Goal: Task Accomplishment & Management: Complete application form

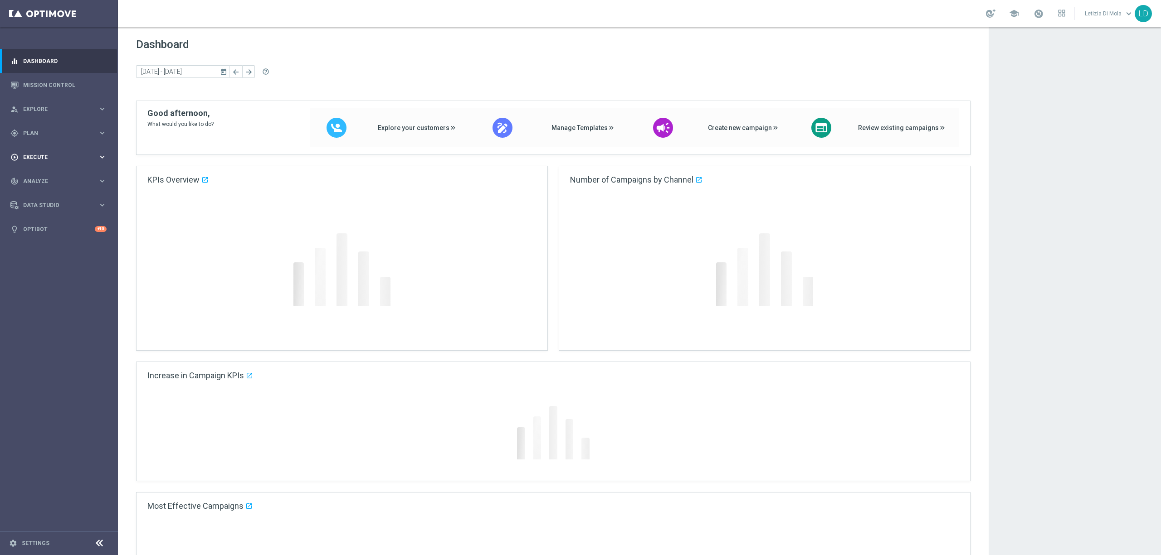
click at [53, 156] on span "Execute" at bounding box center [60, 157] width 75 height 5
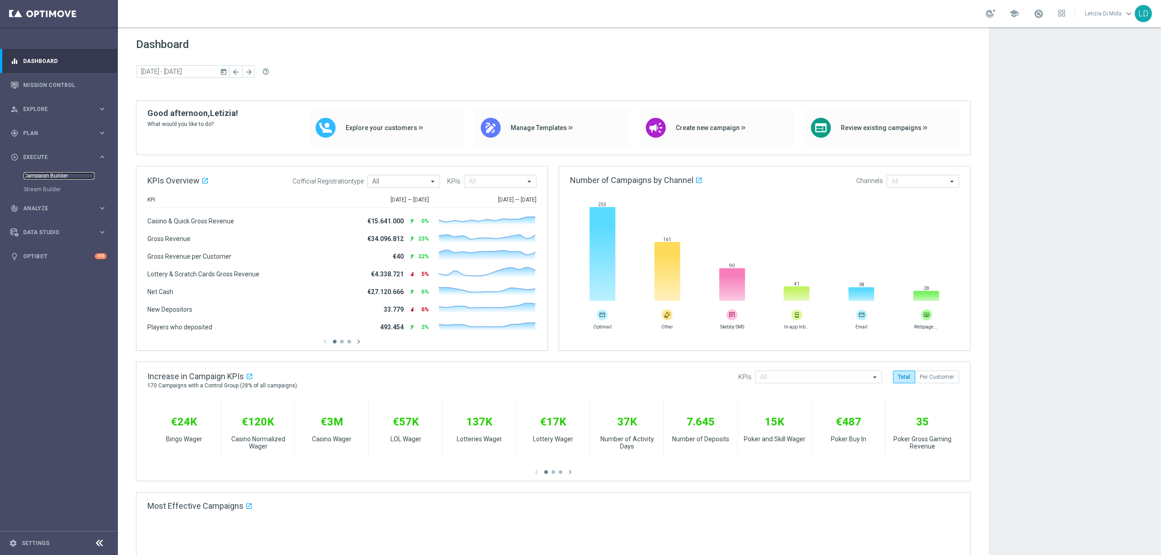
click at [49, 175] on link "Campaign Builder" at bounding box center [59, 175] width 71 height 7
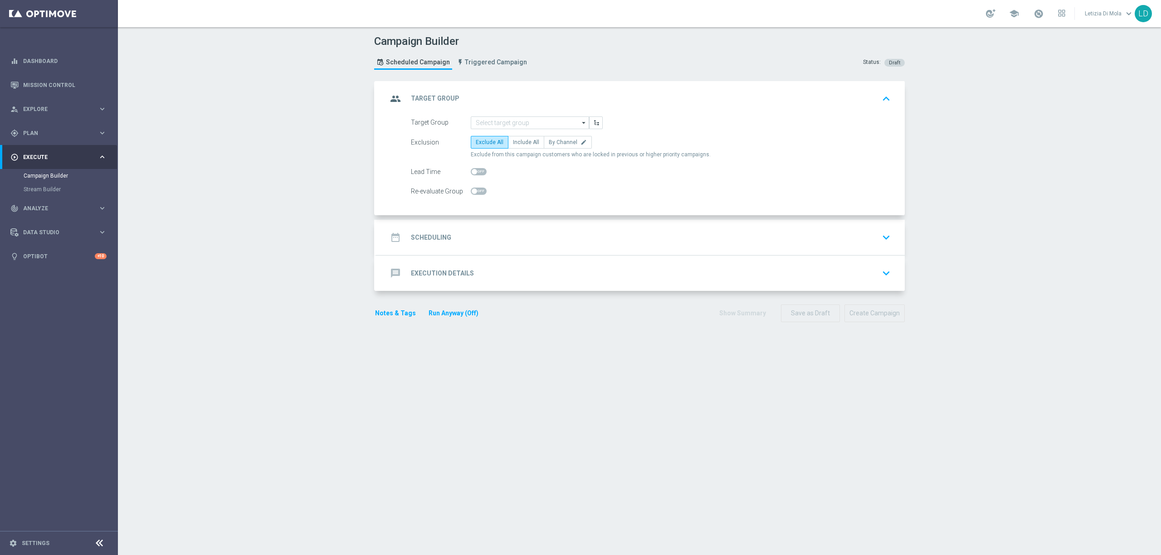
click at [579, 123] on icon "arrow_drop_down" at bounding box center [583, 123] width 9 height 12
click at [528, 253] on span "Import external list from CSV file" at bounding box center [524, 252] width 86 height 6
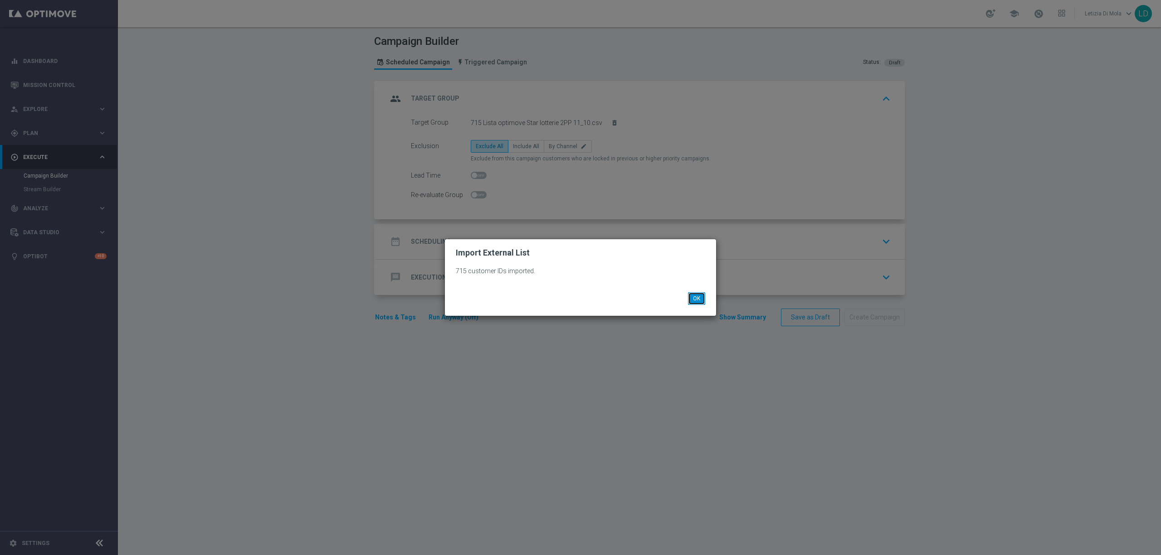
click at [691, 301] on button "OK" at bounding box center [696, 298] width 17 height 13
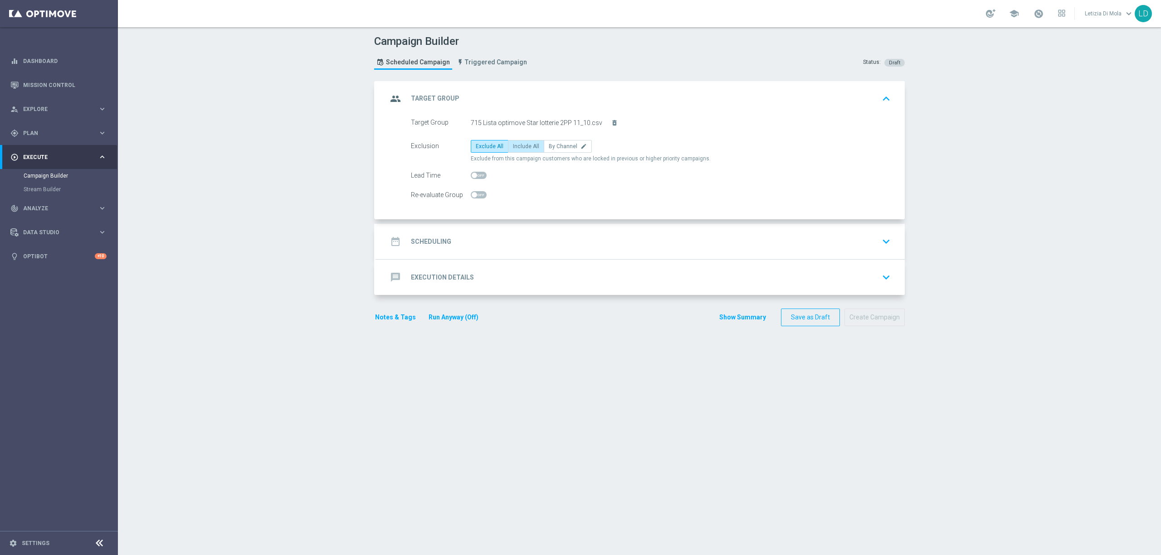
click at [521, 146] on span "Include All" at bounding box center [526, 146] width 26 height 6
click at [519, 146] on input "Include All" at bounding box center [516, 148] width 6 height 6
radio input "true"
click at [387, 99] on icon "group" at bounding box center [395, 99] width 16 height 16
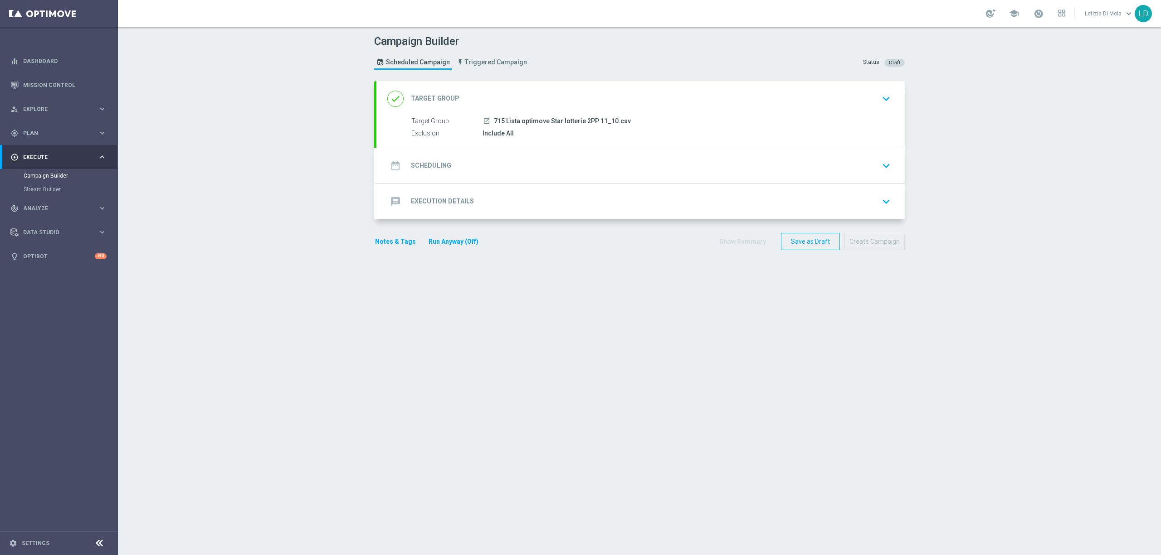
click at [395, 168] on icon "date_range" at bounding box center [395, 166] width 16 height 16
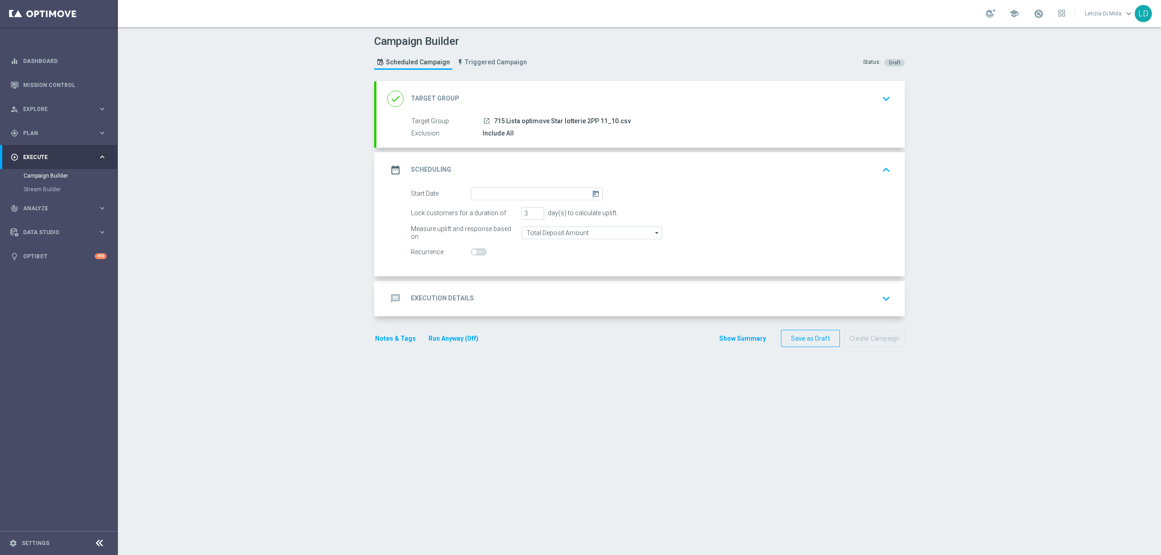
click at [592, 195] on icon "today" at bounding box center [597, 193] width 10 height 10
click at [573, 260] on span "11" at bounding box center [573, 259] width 15 height 15
type input "11 Oct 2025"
type input "2"
click at [535, 214] on input "2" at bounding box center [532, 213] width 23 height 13
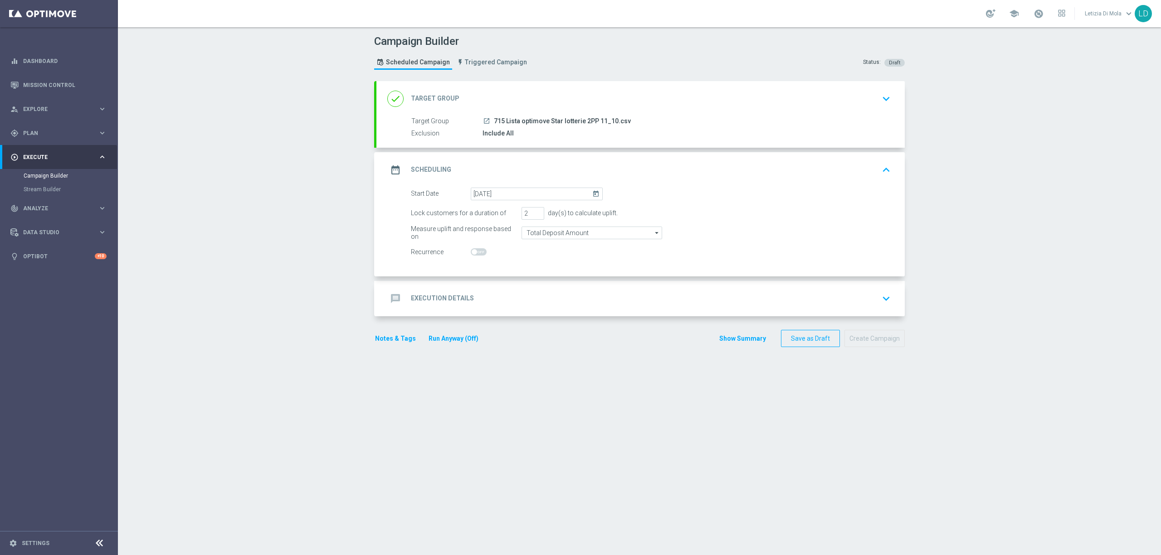
click at [652, 234] on icon "arrow_drop_down" at bounding box center [656, 233] width 9 height 12
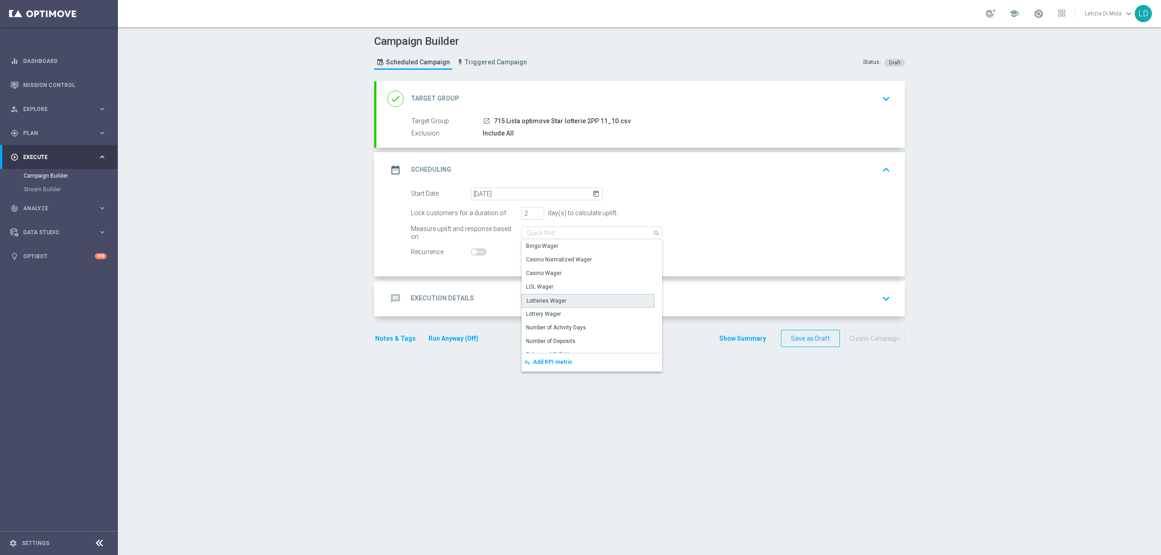
click at [563, 302] on div "Lotteries Wager" at bounding box center [587, 301] width 133 height 14
type input "Lotteries Wager"
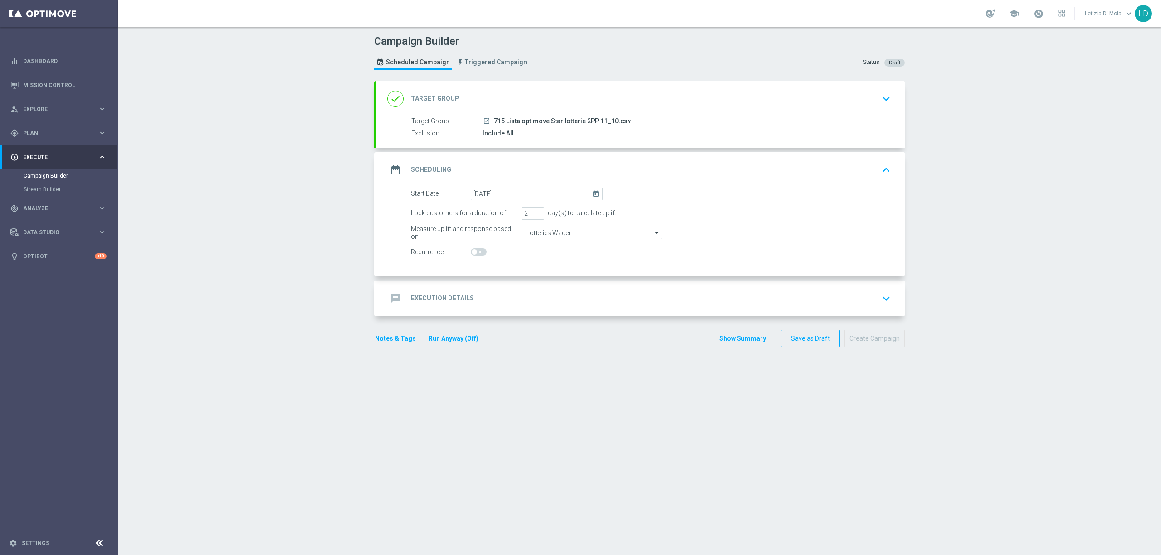
click at [389, 170] on icon "date_range" at bounding box center [395, 170] width 16 height 16
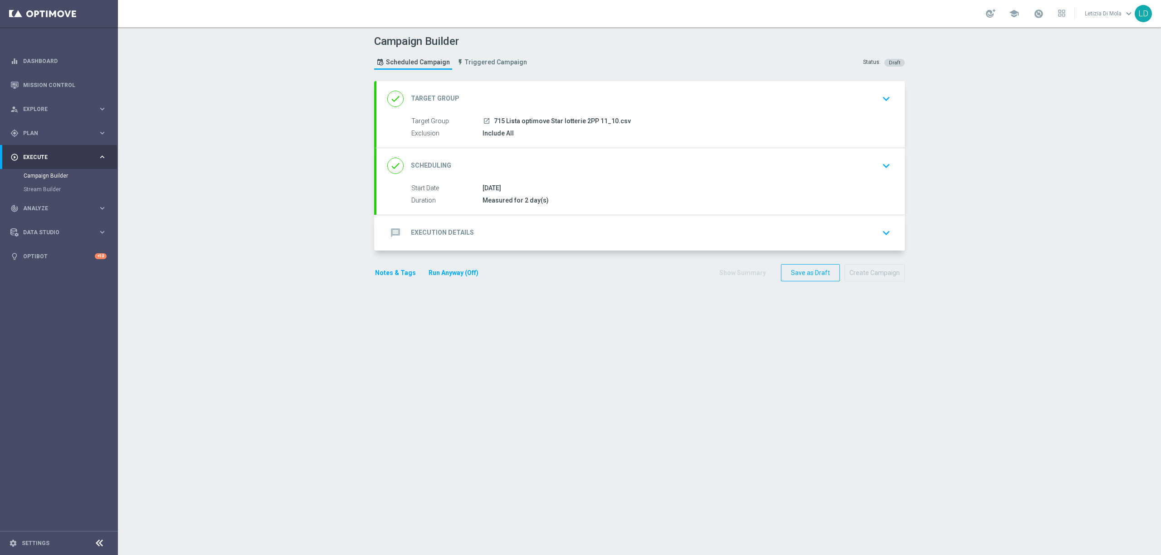
click at [387, 239] on icon "message" at bounding box center [395, 233] width 16 height 16
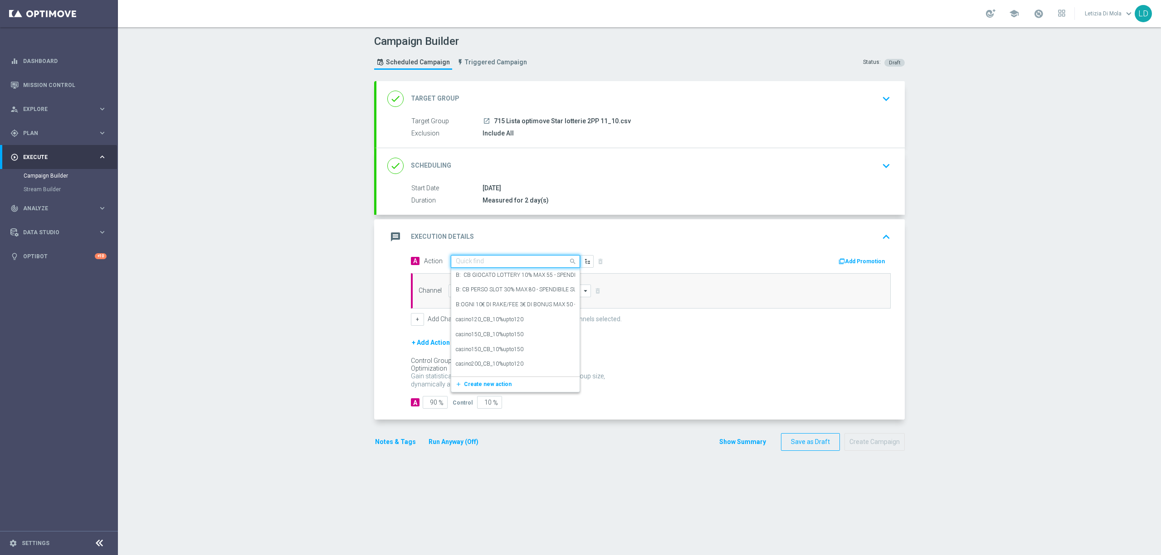
click at [568, 261] on span at bounding box center [573, 261] width 11 height 11
type input "Star Lotterie"
click at [487, 389] on span "Create new action" at bounding box center [488, 386] width 48 height 6
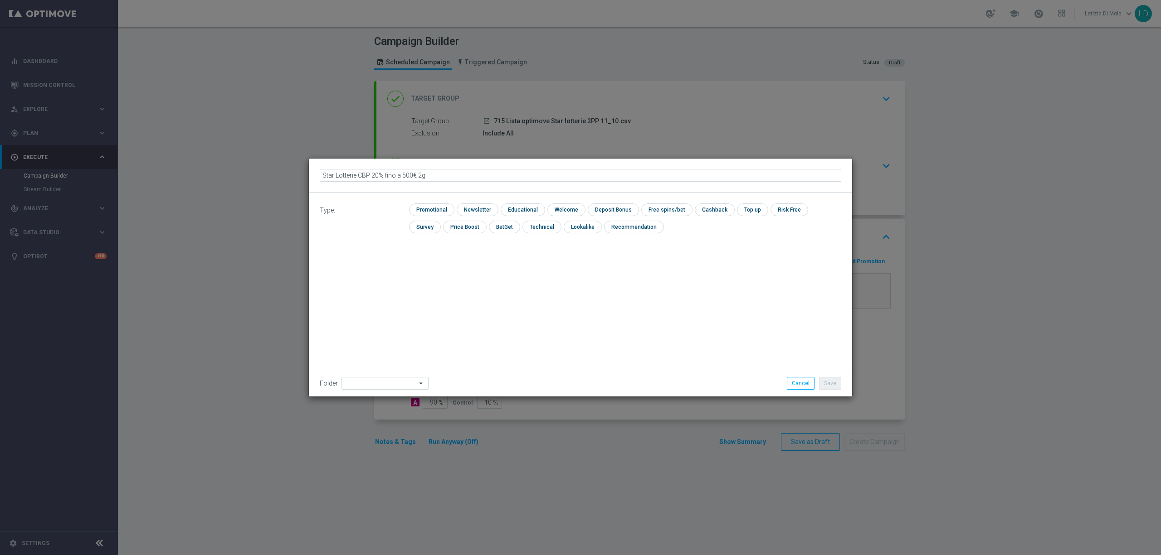
type input "Star Lotterie CBP 20% fino a 500€ 2gg"
click at [434, 207] on input "checkbox" at bounding box center [430, 210] width 43 height 12
checkbox input "true"
click at [365, 382] on input at bounding box center [384, 383] width 87 height 13
click at [365, 269] on div "Diamond Sorte" at bounding box center [364, 270] width 37 height 8
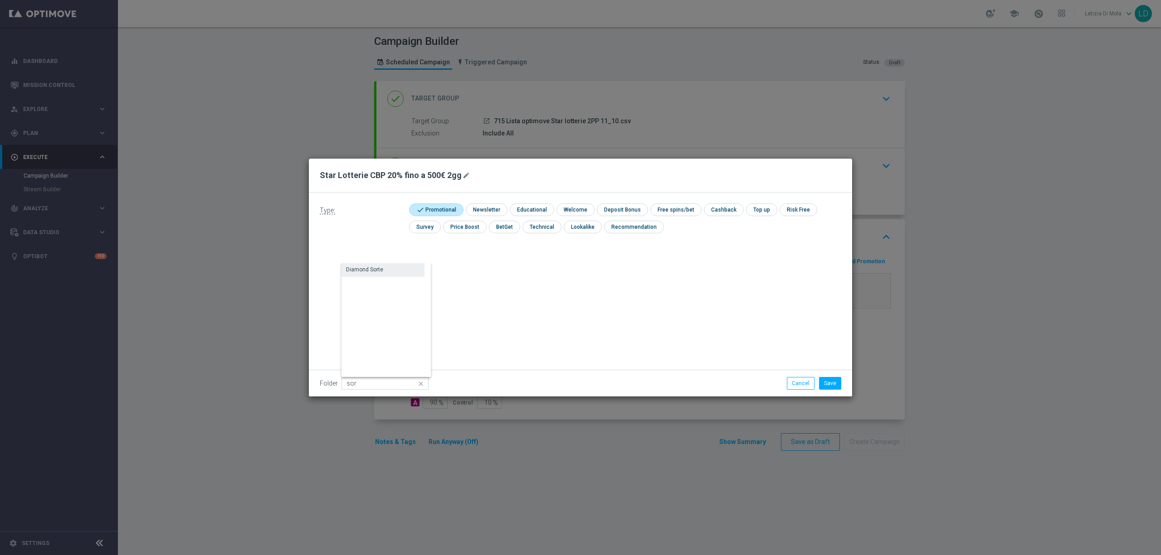
type input "Diamond Sorte"
click at [832, 382] on button "Save" at bounding box center [830, 383] width 22 height 13
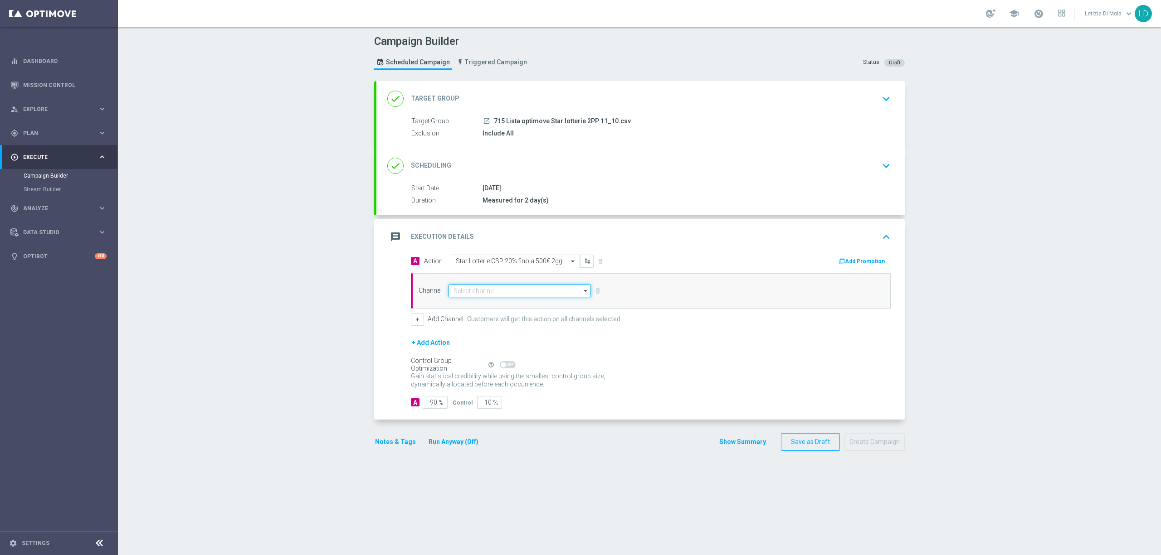
click at [570, 290] on input at bounding box center [519, 291] width 142 height 13
click at [485, 346] on div "In-app Inbox" at bounding box center [515, 345] width 135 height 13
type input "In-app Inbox"
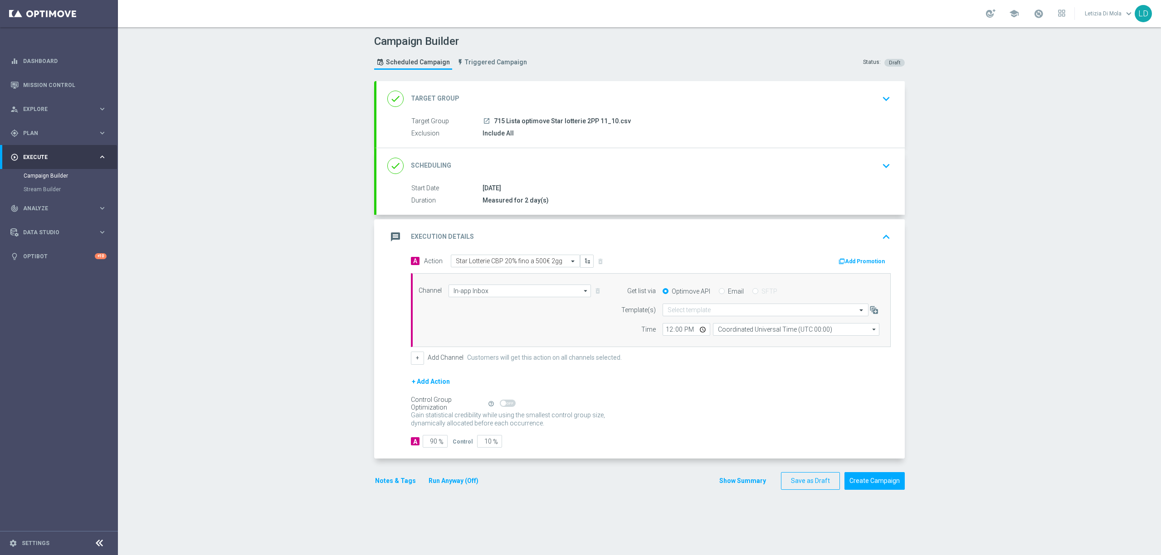
click at [729, 292] on label "Email" at bounding box center [736, 291] width 16 height 8
click at [725, 292] on input "Email" at bounding box center [722, 292] width 6 height 6
radio input "true"
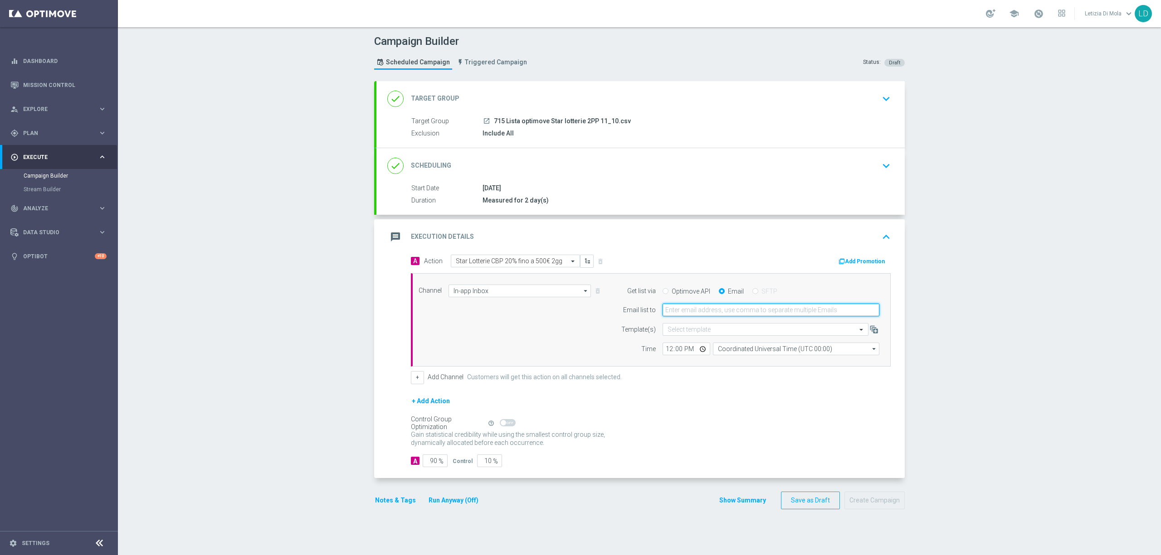
click at [706, 311] on input "email" at bounding box center [770, 310] width 217 height 13
type input "letizia.dimola@sisal.it"
click at [697, 349] on input "12:00" at bounding box center [686, 349] width 48 height 13
type input "14:15"
click at [766, 361] on div "Channel In-app Inbox In-app Inbox arrow_drop_down Show Selected 1 of 20 Optimail" at bounding box center [651, 320] width 480 height 94
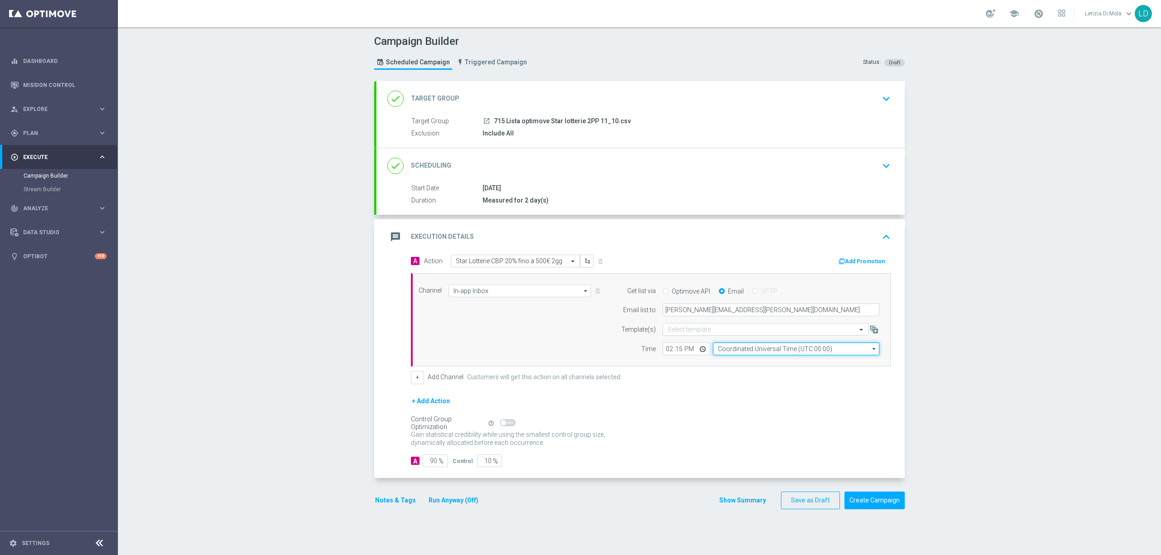
click at [755, 351] on input "Coordinated Universal Time (UTC 00:00)" at bounding box center [796, 349] width 166 height 13
click at [738, 361] on div "Central European Time (Berlin) (UTC +02:00)" at bounding box center [791, 362] width 148 height 8
type input "Central European Time (Berlin) (UTC +02:00)"
drag, startPoint x: 424, startPoint y: 462, endPoint x: 428, endPoint y: 465, distance: 5.2
click at [428, 465] on input "90" at bounding box center [435, 461] width 25 height 13
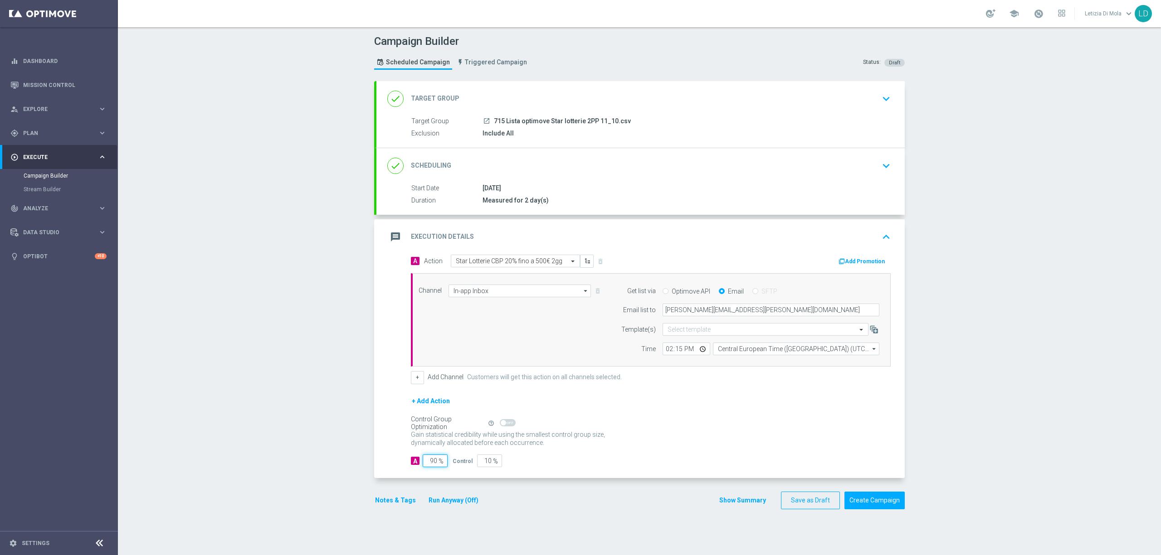
type input "10"
type input "90"
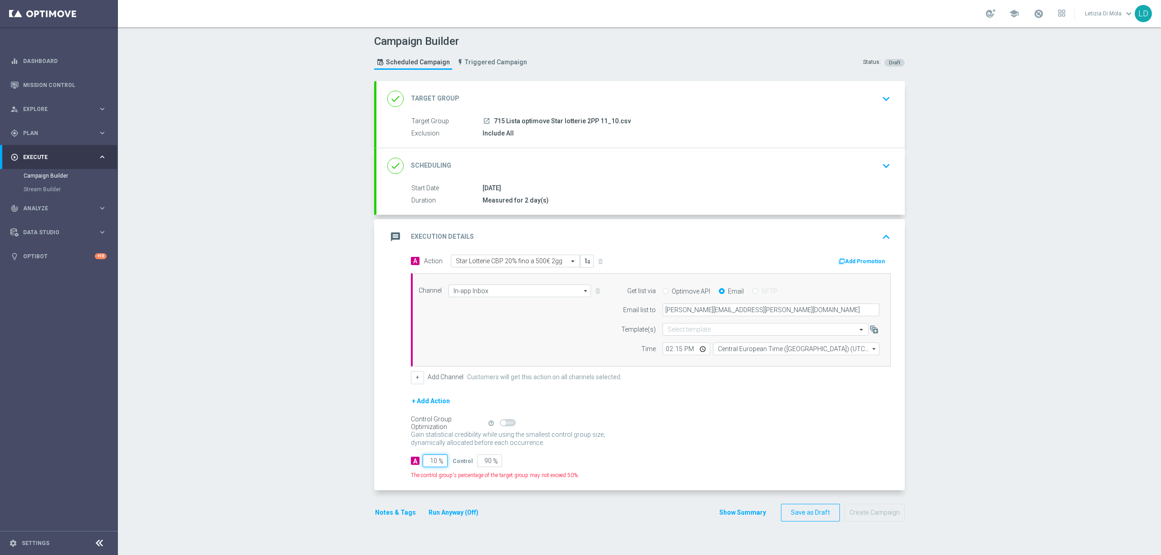
type input "100"
type input "0"
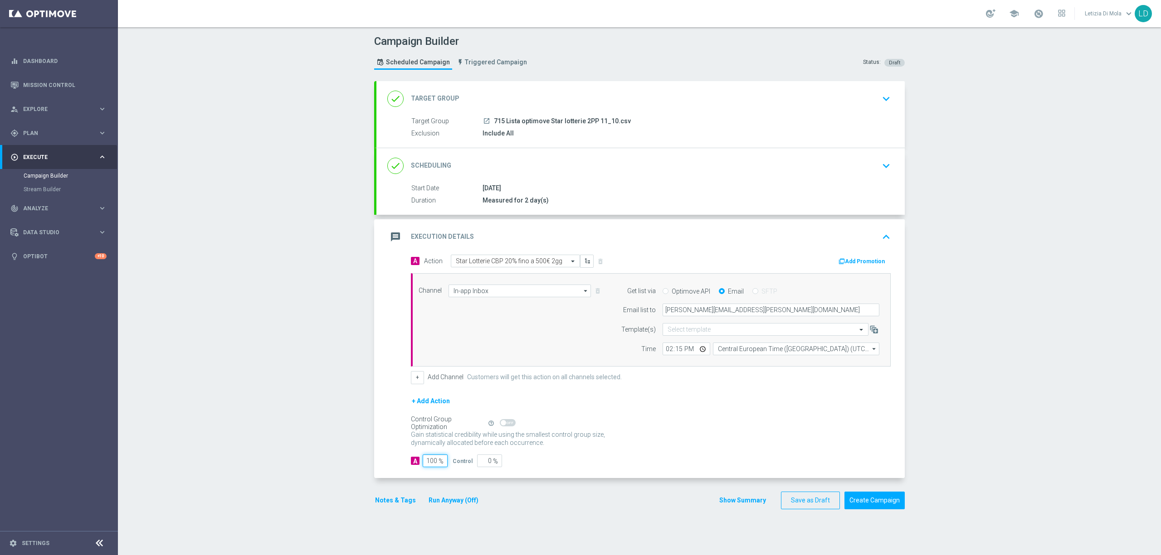
type input "100"
click at [387, 229] on icon "message" at bounding box center [395, 237] width 16 height 16
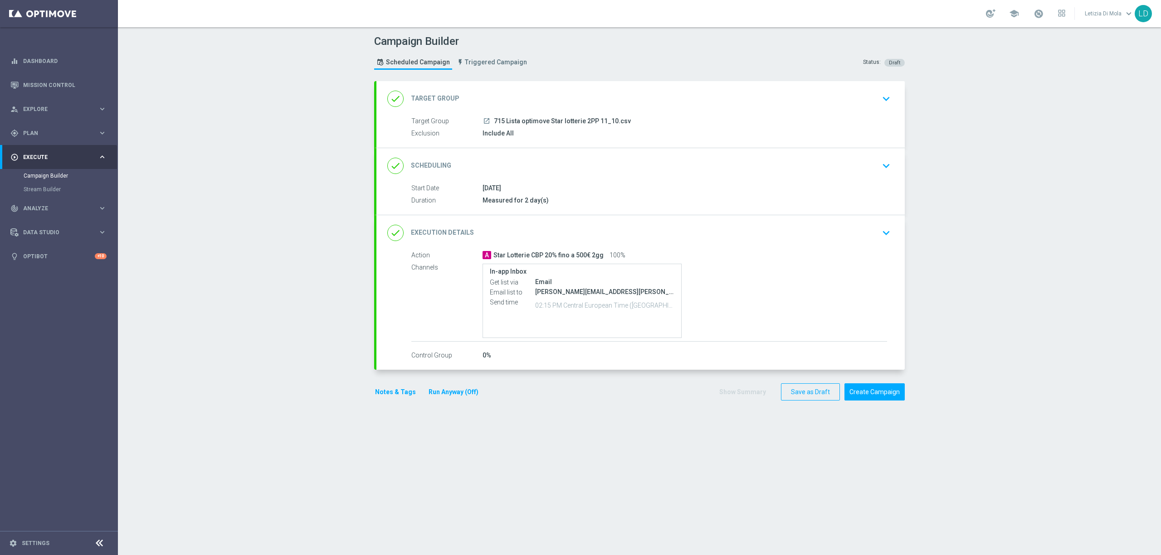
click at [393, 392] on button "Notes & Tags" at bounding box center [395, 392] width 43 height 11
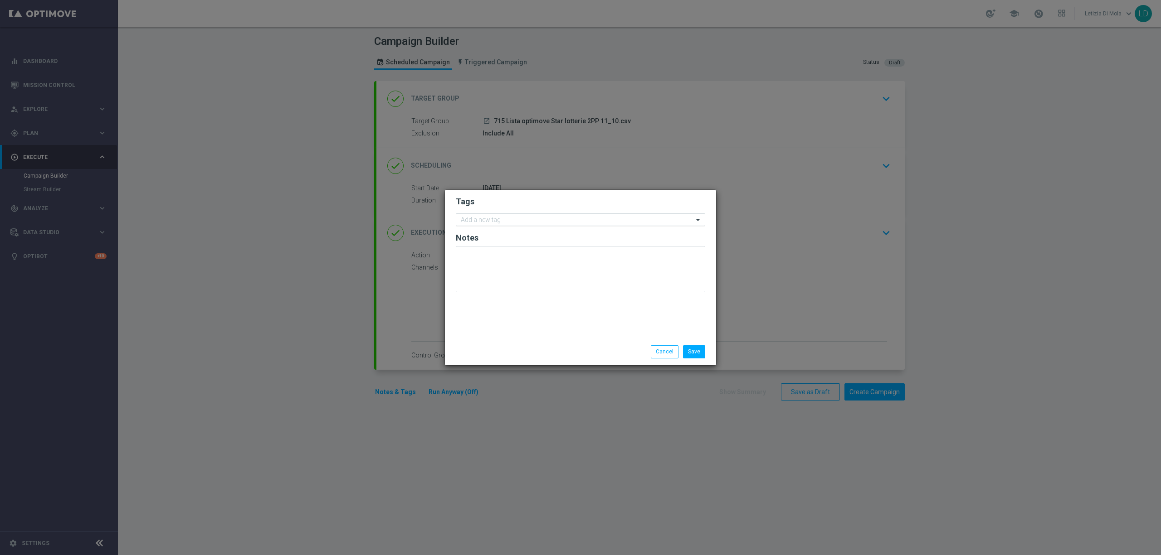
click at [523, 215] on div "Add a new tag" at bounding box center [574, 219] width 237 height 11
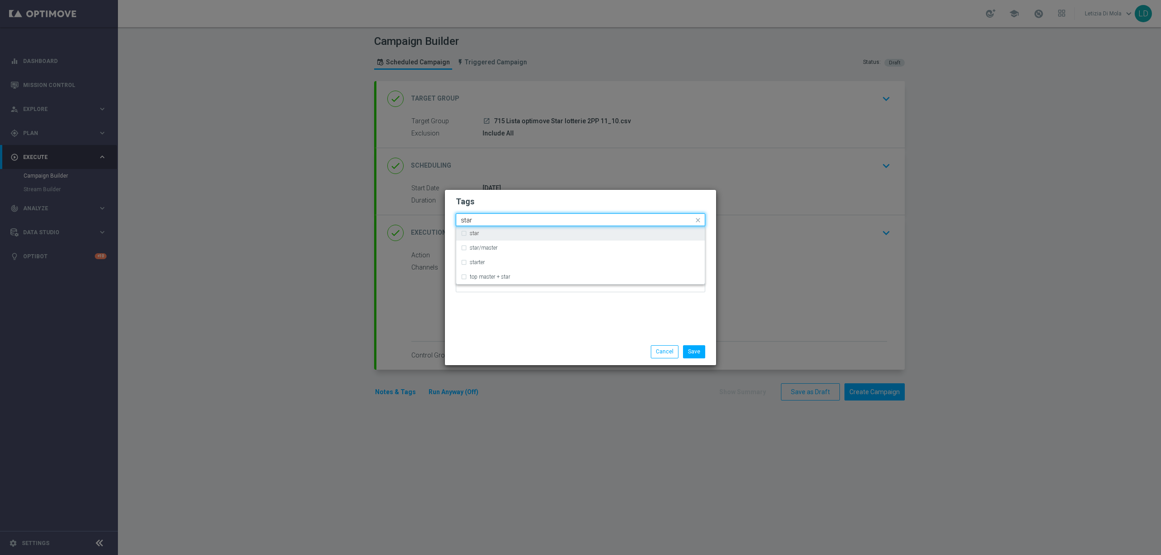
click at [533, 233] on div "star" at bounding box center [585, 233] width 230 height 5
type input "star"
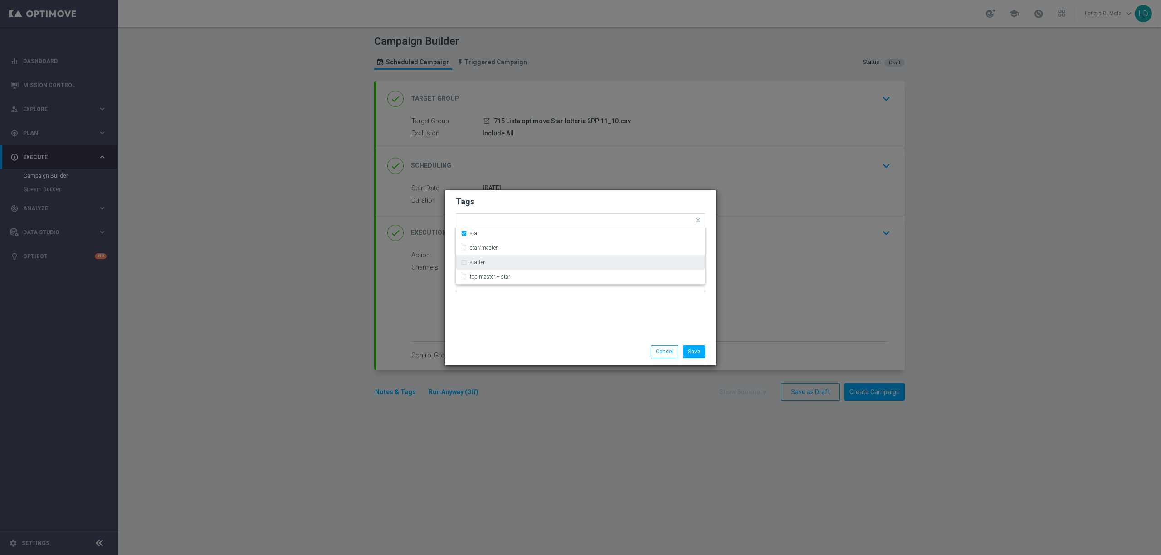
drag, startPoint x: 528, startPoint y: 341, endPoint x: 519, endPoint y: 226, distance: 116.0
click at [529, 340] on div "Save Cancel" at bounding box center [580, 352] width 271 height 26
click at [518, 218] on input "text" at bounding box center [590, 221] width 206 height 8
click at [534, 259] on div "up-selling" at bounding box center [580, 265] width 239 height 15
type input "up-se"
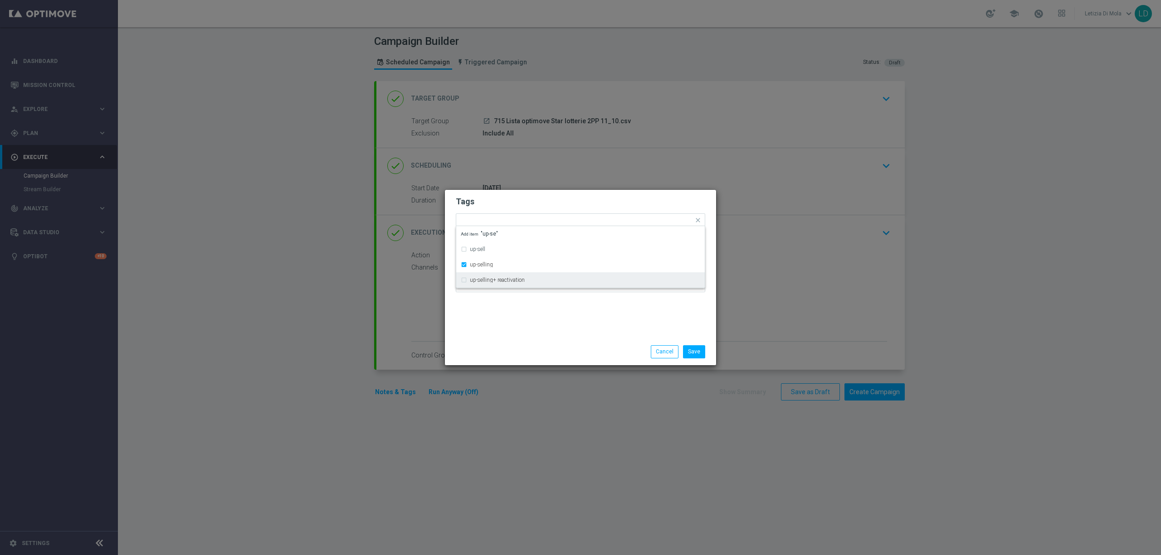
click at [525, 347] on div "Save Cancel" at bounding box center [580, 352] width 263 height 13
click at [546, 222] on input "text" at bounding box center [611, 221] width 164 height 8
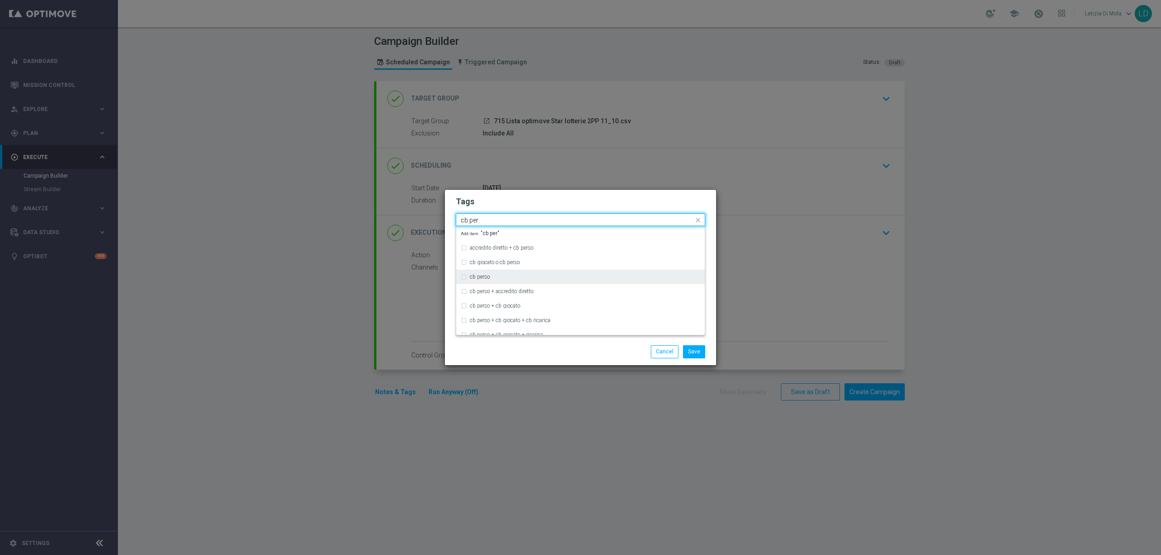
click at [543, 272] on div "cb perso" at bounding box center [580, 277] width 239 height 15
type input "cb per"
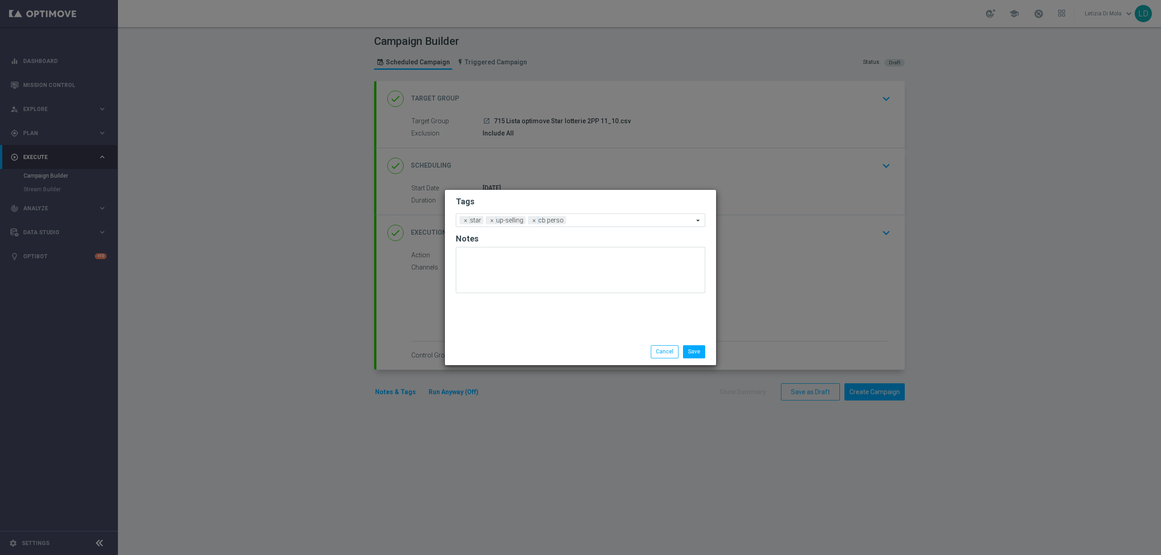
click at [540, 355] on div "Save Cancel" at bounding box center [623, 352] width 175 height 13
click at [601, 222] on input "text" at bounding box center [632, 221] width 124 height 8
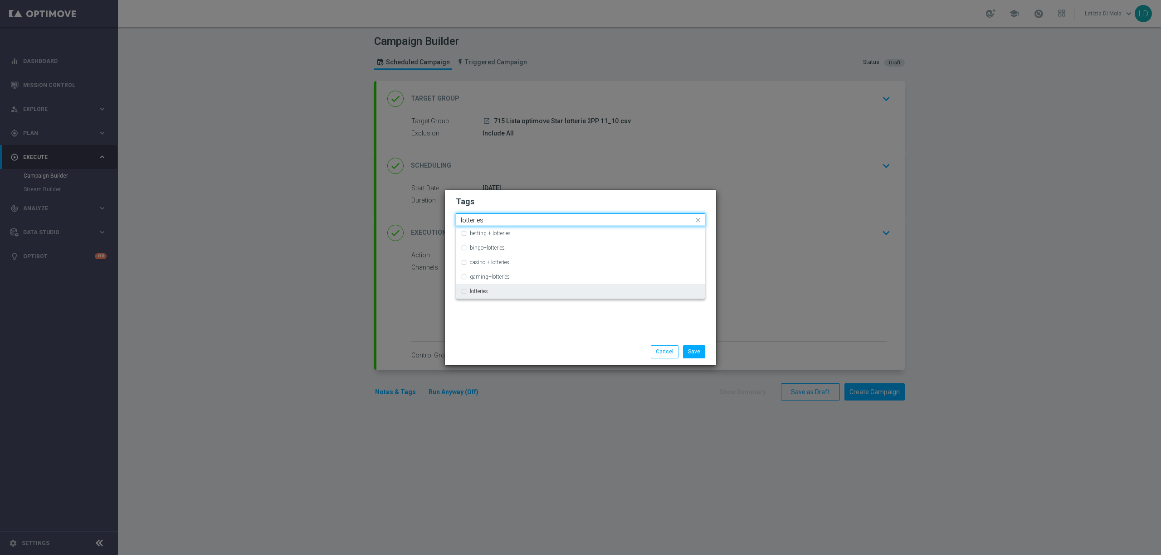
click at [508, 293] on div "lotteries" at bounding box center [585, 291] width 230 height 5
type input "lotteries"
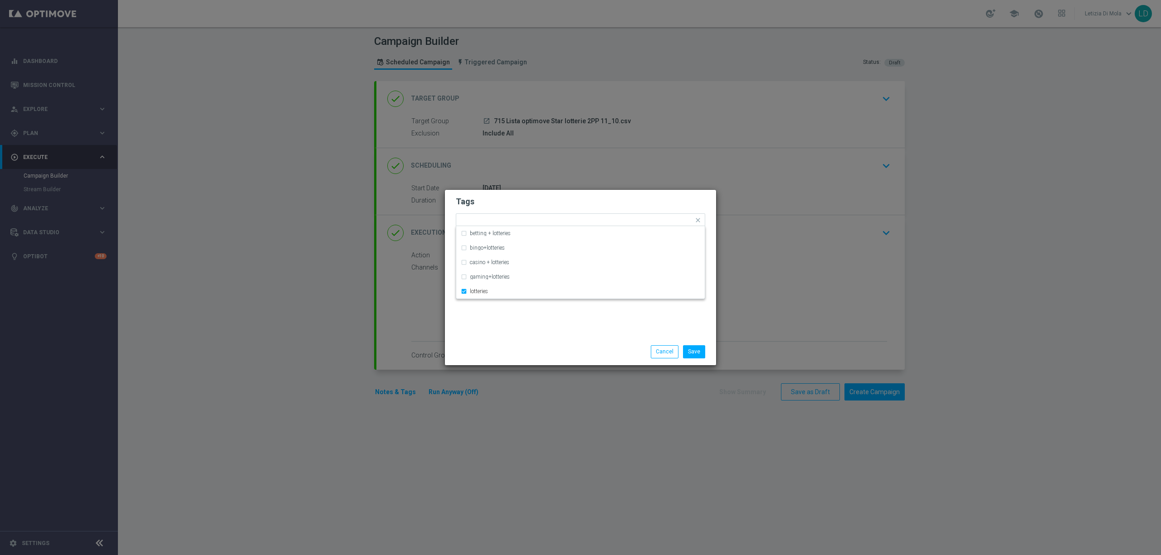
drag, startPoint x: 528, startPoint y: 352, endPoint x: 543, endPoint y: 346, distance: 16.4
click at [528, 352] on div "Save Cancel" at bounding box center [580, 352] width 263 height 13
click at [634, 220] on input "text" at bounding box center [650, 221] width 86 height 8
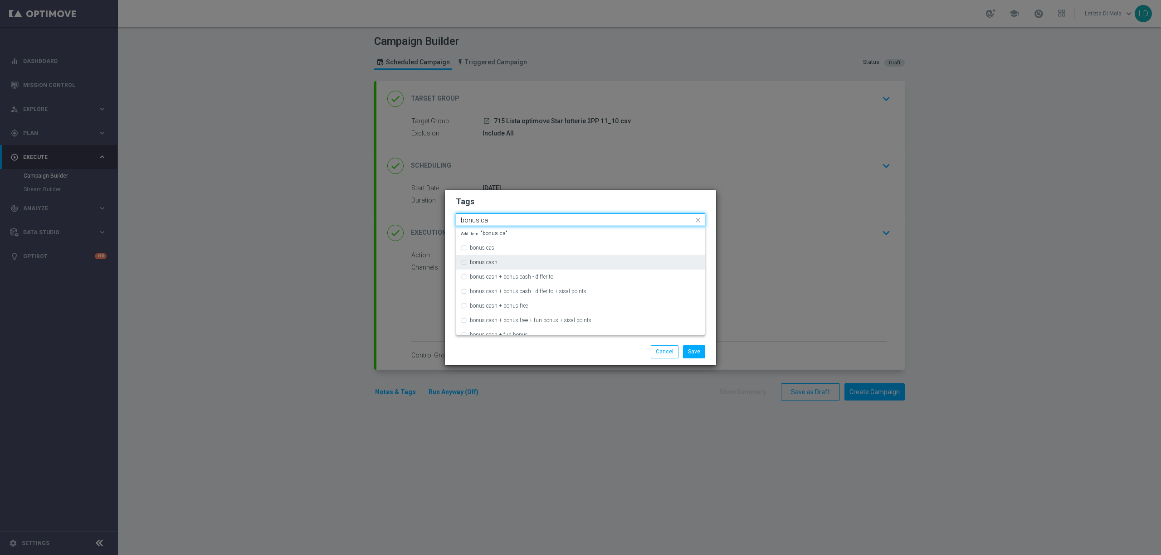
click at [563, 262] on div "bonus cash" at bounding box center [585, 262] width 230 height 5
type input "bonus ca"
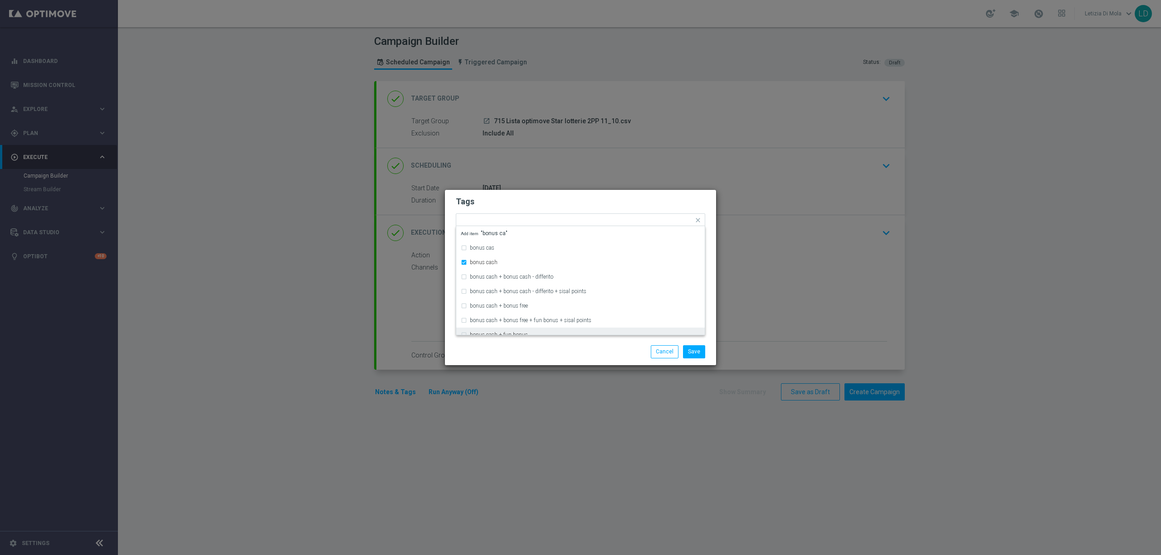
click at [545, 355] on div "Save Cancel" at bounding box center [623, 352] width 175 height 13
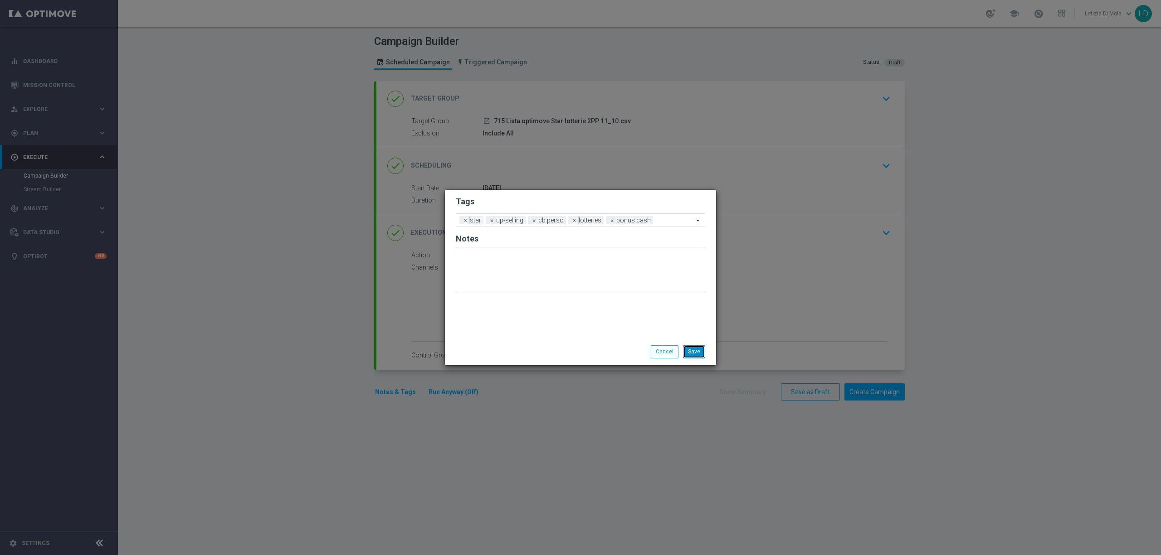
click at [701, 350] on button "Save" at bounding box center [694, 352] width 22 height 13
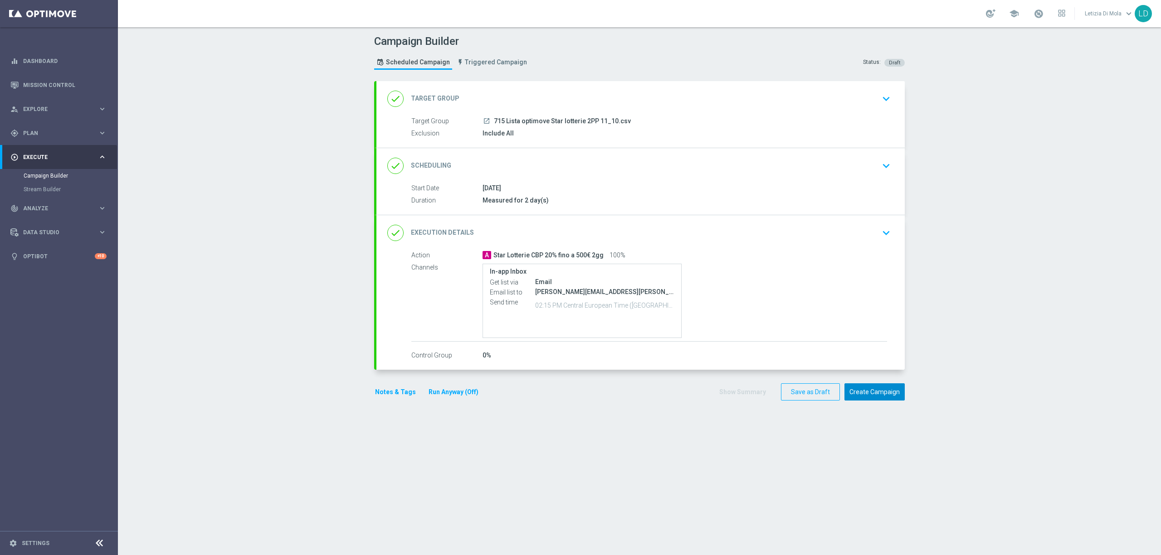
click at [881, 392] on button "Create Campaign" at bounding box center [874, 393] width 60 height 18
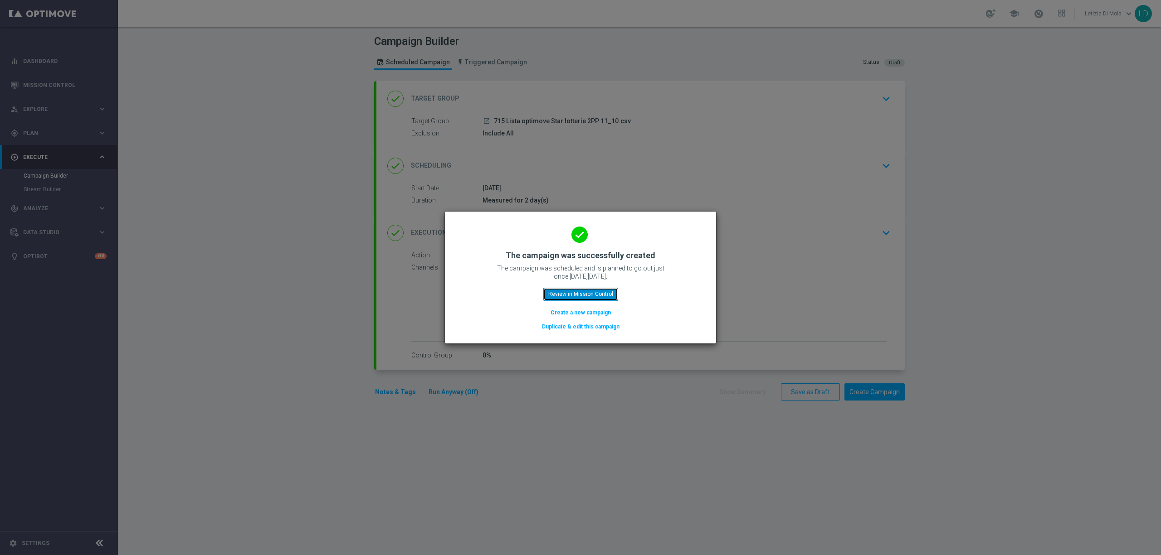
click at [601, 300] on button "Review in Mission Control" at bounding box center [580, 294] width 75 height 13
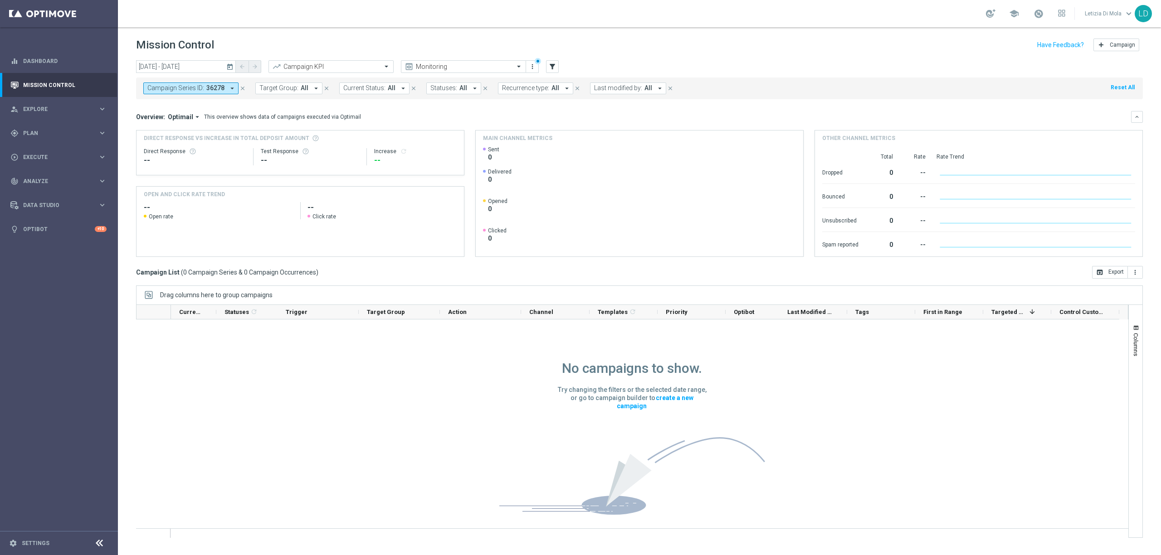
click at [229, 67] on icon "today" at bounding box center [230, 67] width 8 height 8
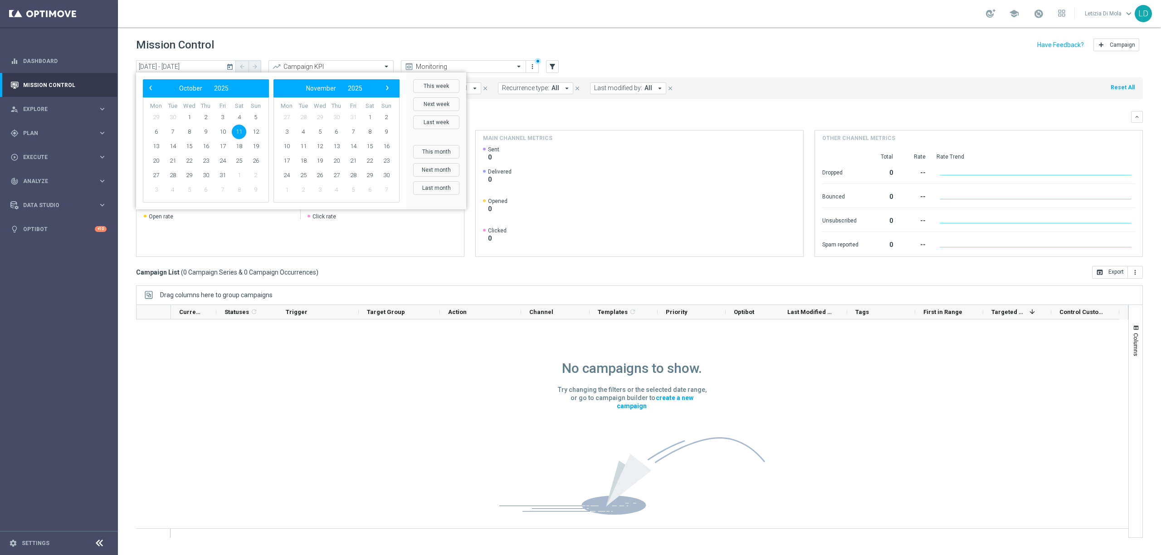
click at [239, 127] on span "11" at bounding box center [239, 132] width 15 height 15
click at [254, 131] on span "12" at bounding box center [255, 132] width 15 height 15
type input "[DATE] - [DATE]"
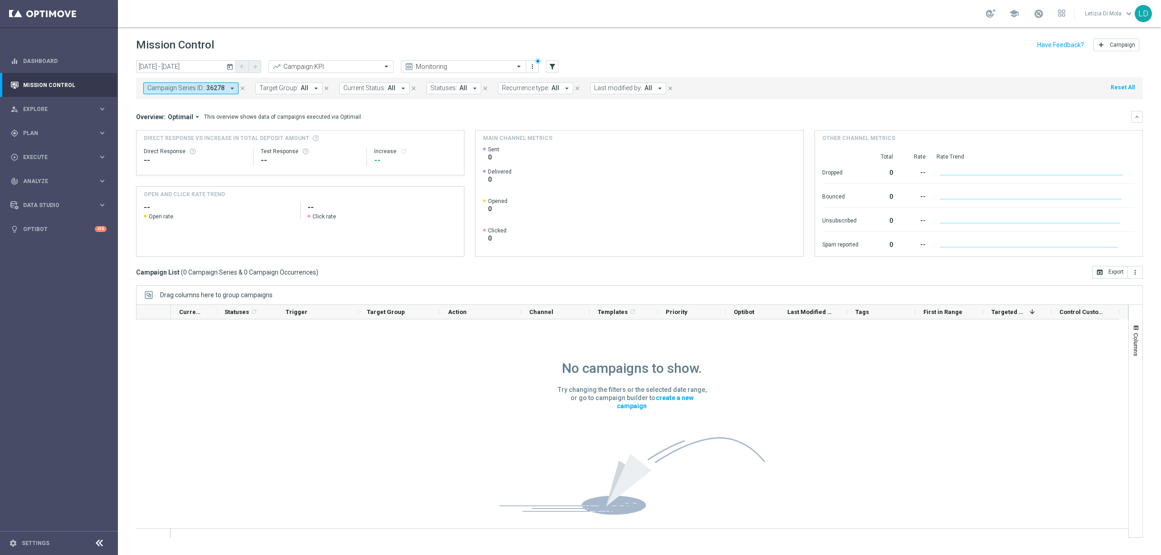
click at [658, 89] on icon "arrow_drop_down" at bounding box center [660, 88] width 8 height 8
click at [645, 147] on div "Letizia Di Mola" at bounding box center [669, 149] width 150 height 15
type input "let"
click at [800, 115] on div "Overview: Optimail arrow_drop_down This overview shows data of campaigns execut…" at bounding box center [633, 117] width 995 height 8
click at [590, 89] on icon "close" at bounding box center [593, 88] width 6 height 6
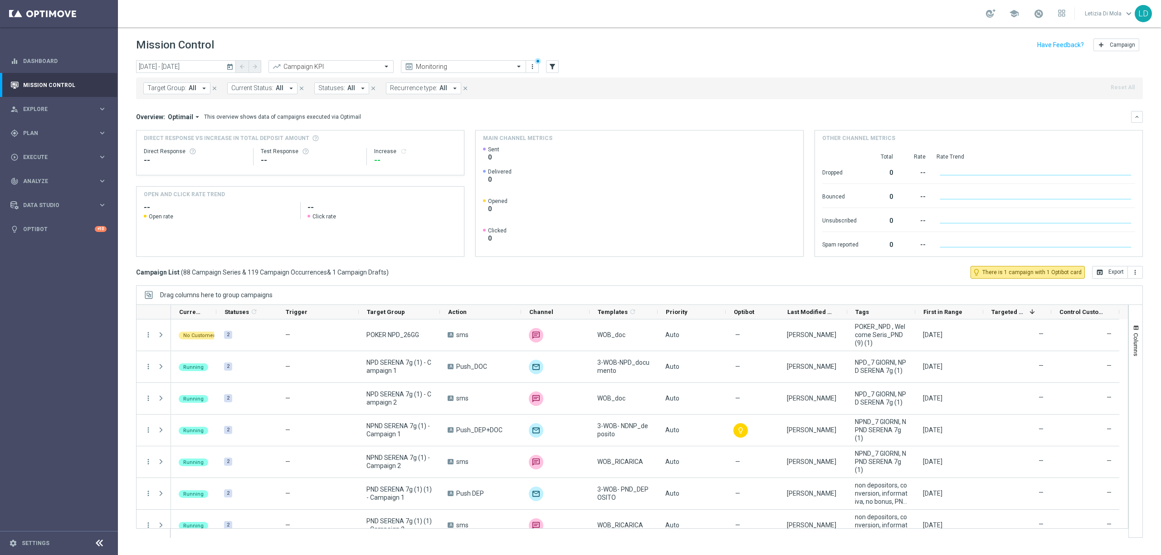
click at [230, 64] on icon "today" at bounding box center [230, 67] width 8 height 8
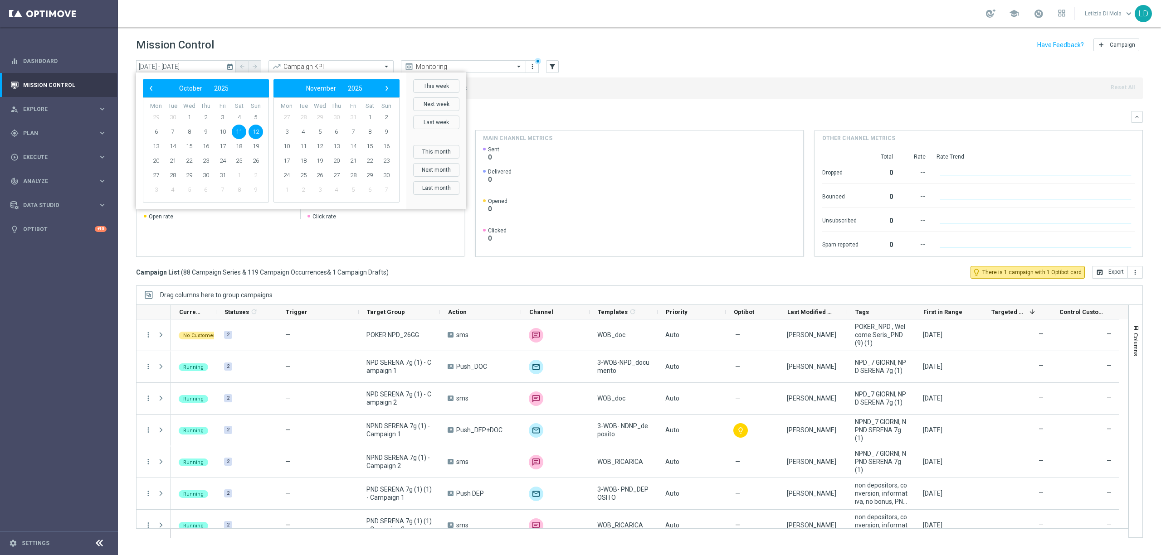
click at [239, 131] on span "11" at bounding box center [239, 132] width 15 height 15
click at [254, 131] on span "12" at bounding box center [255, 132] width 15 height 15
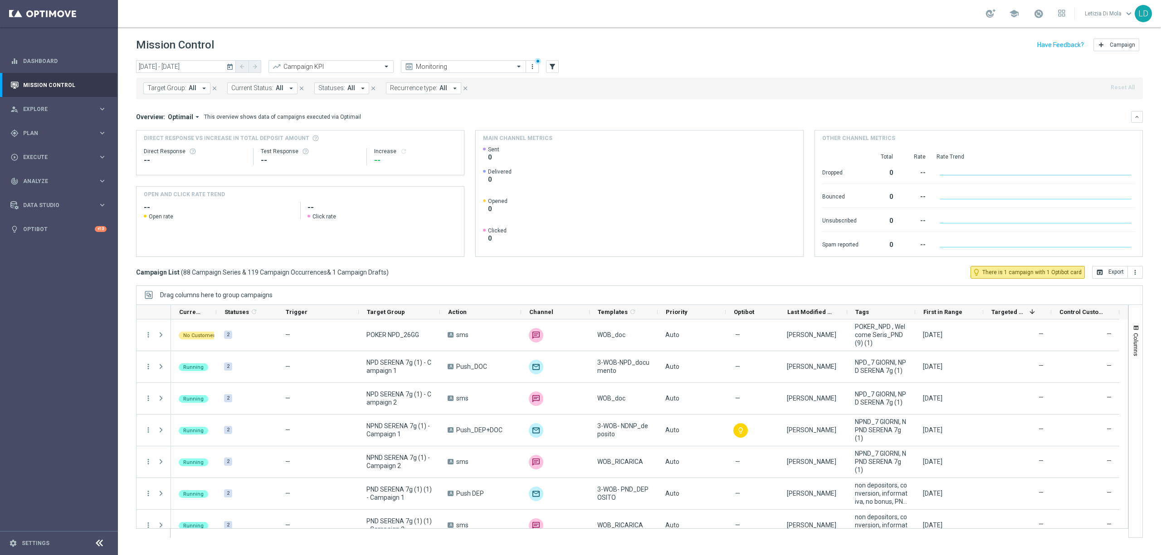
click at [451, 90] on icon "arrow_drop_down" at bounding box center [455, 88] width 8 height 8
click at [533, 64] on icon "more_vert" at bounding box center [532, 66] width 7 height 7
click at [589, 111] on div "Manage views" at bounding box center [580, 114] width 82 height 6
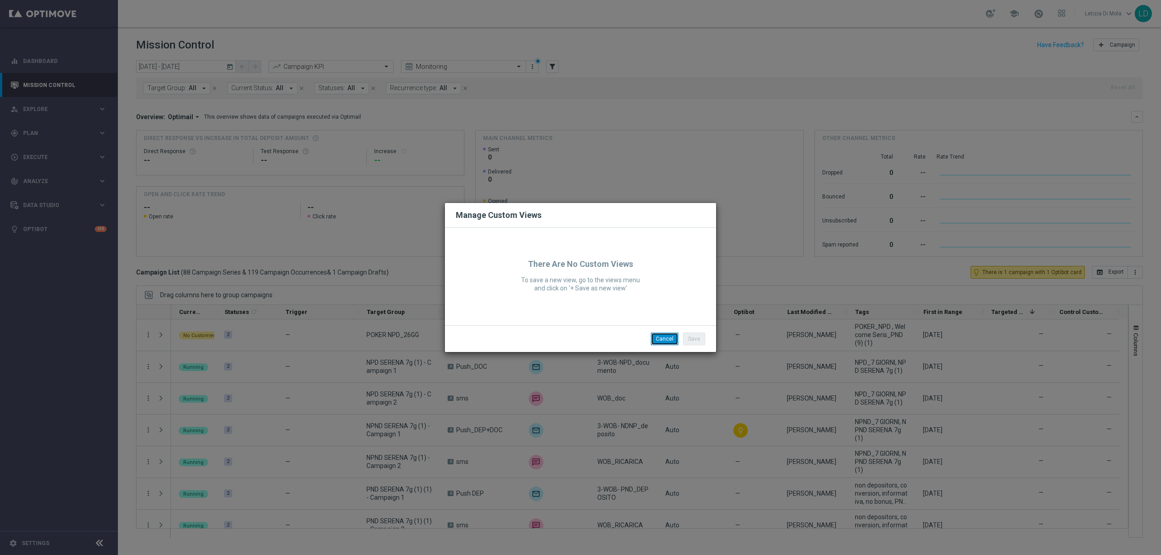
click at [664, 333] on button "Cancel" at bounding box center [665, 339] width 28 height 13
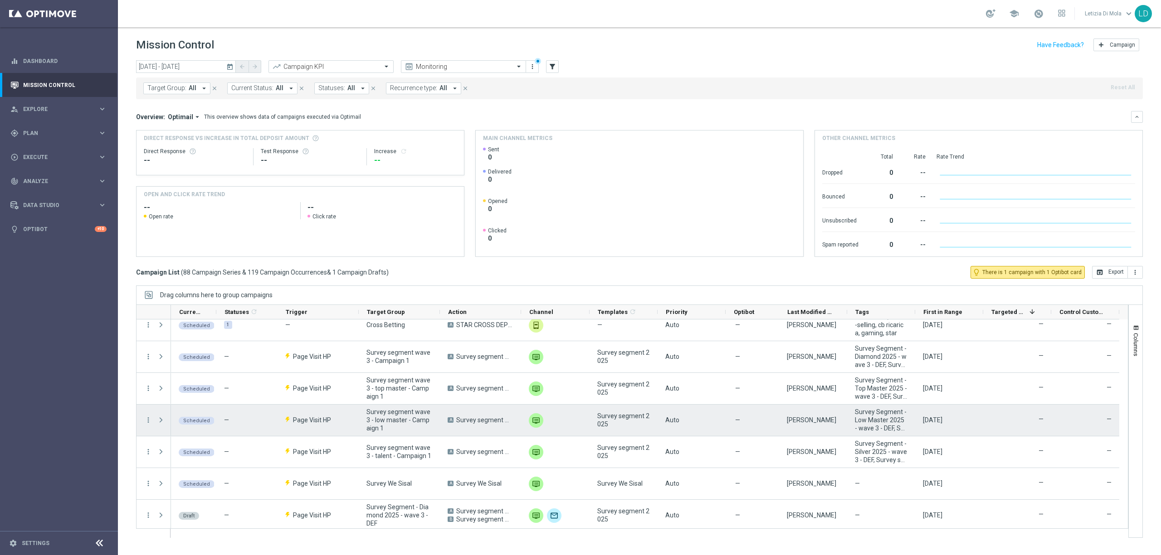
scroll to position [2616, 0]
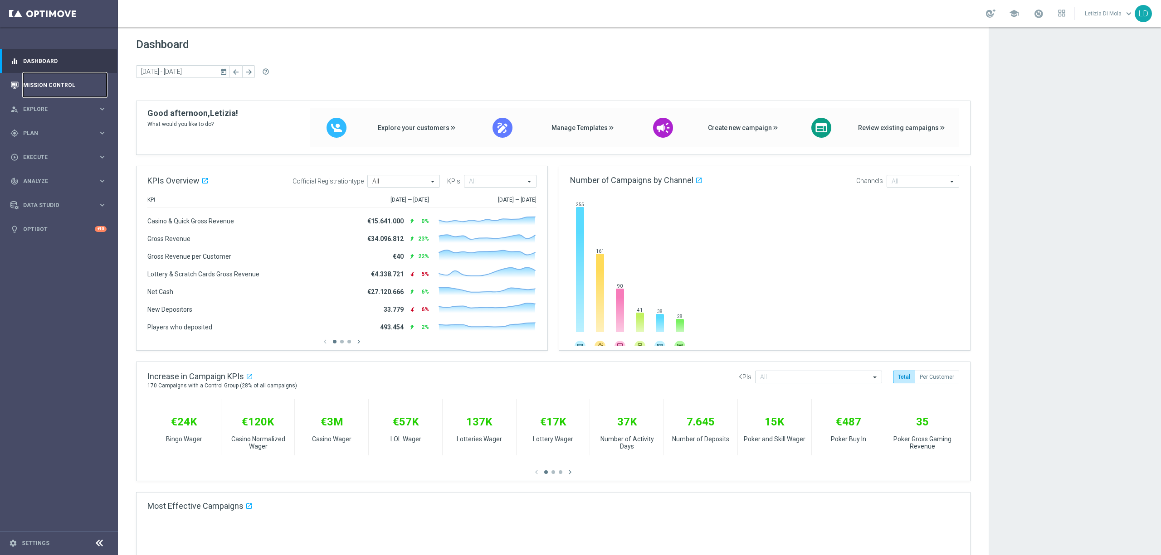
click at [69, 85] on link "Mission Control" at bounding box center [64, 85] width 83 height 24
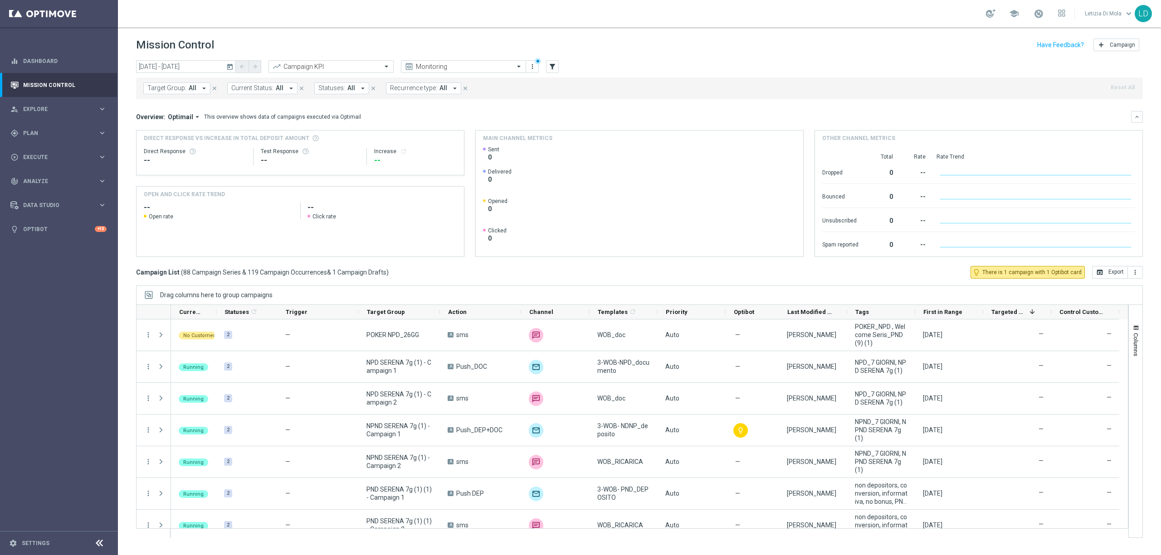
click at [230, 66] on icon "today" at bounding box center [230, 67] width 8 height 8
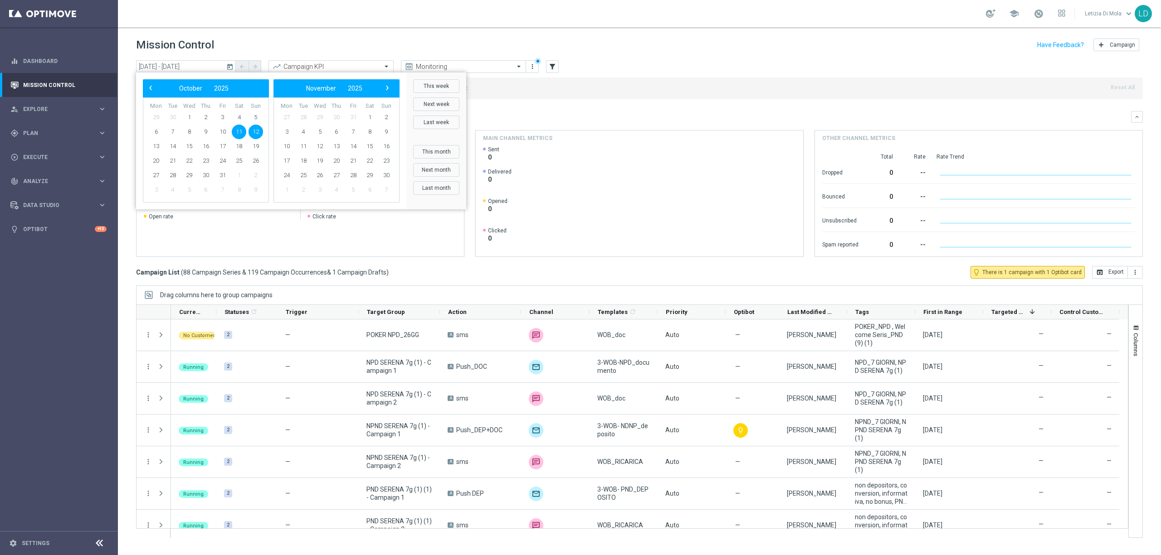
click at [240, 131] on span "11" at bounding box center [239, 132] width 15 height 15
click at [250, 132] on span "12" at bounding box center [255, 132] width 15 height 15
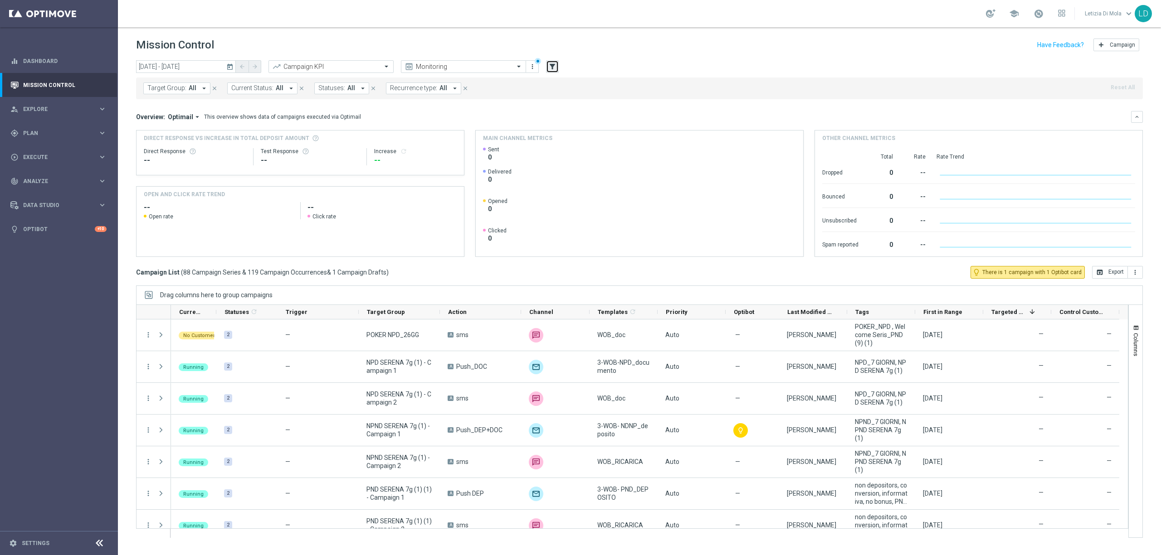
click at [554, 63] on icon "filter_alt" at bounding box center [552, 67] width 8 height 8
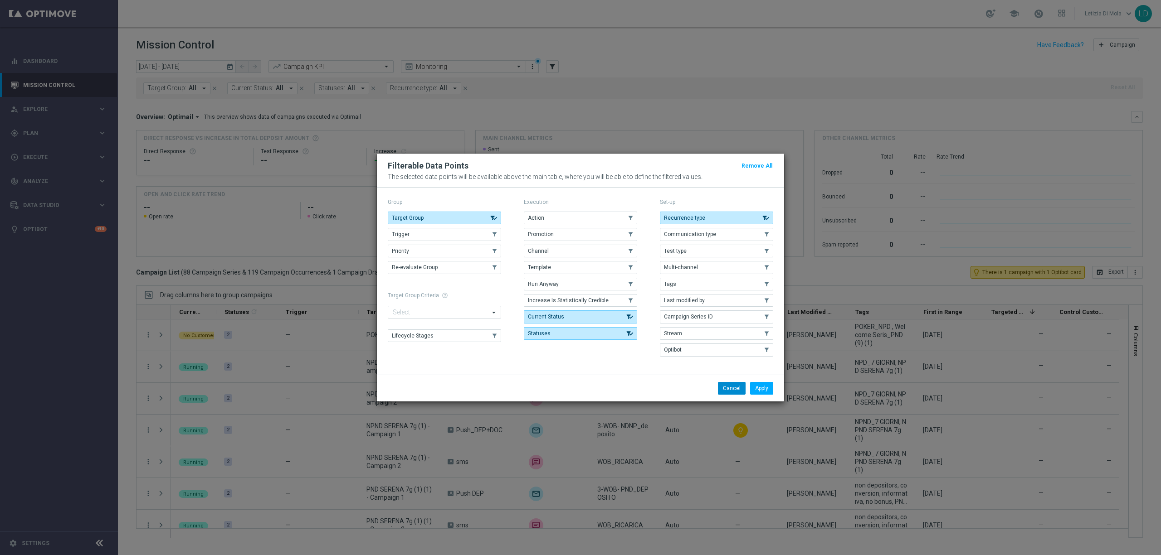
click at [726, 385] on button "Cancel" at bounding box center [732, 388] width 28 height 13
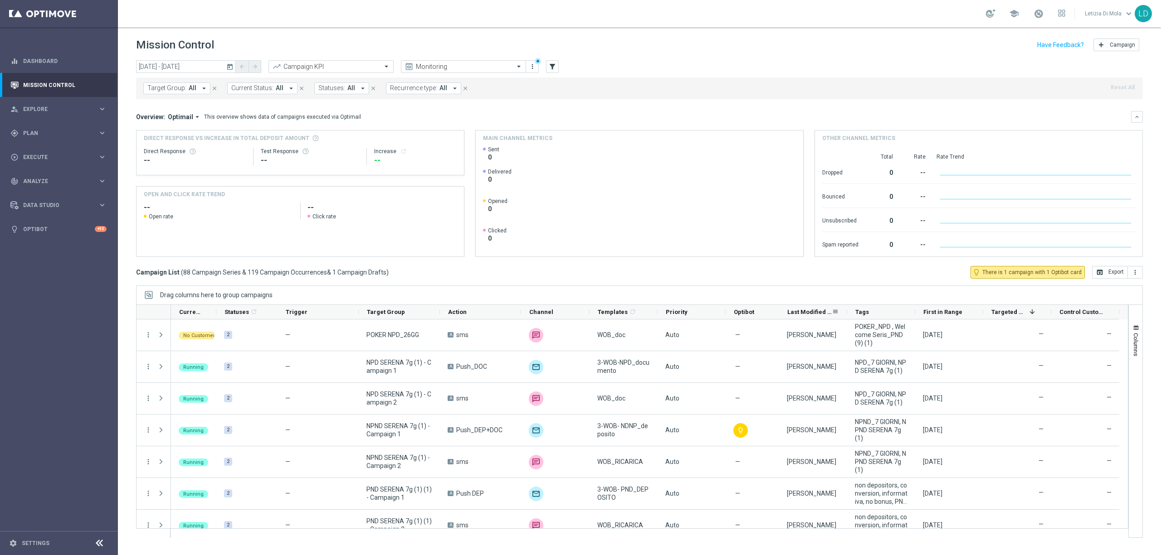
click at [808, 311] on span "Last Modified By" at bounding box center [809, 312] width 44 height 7
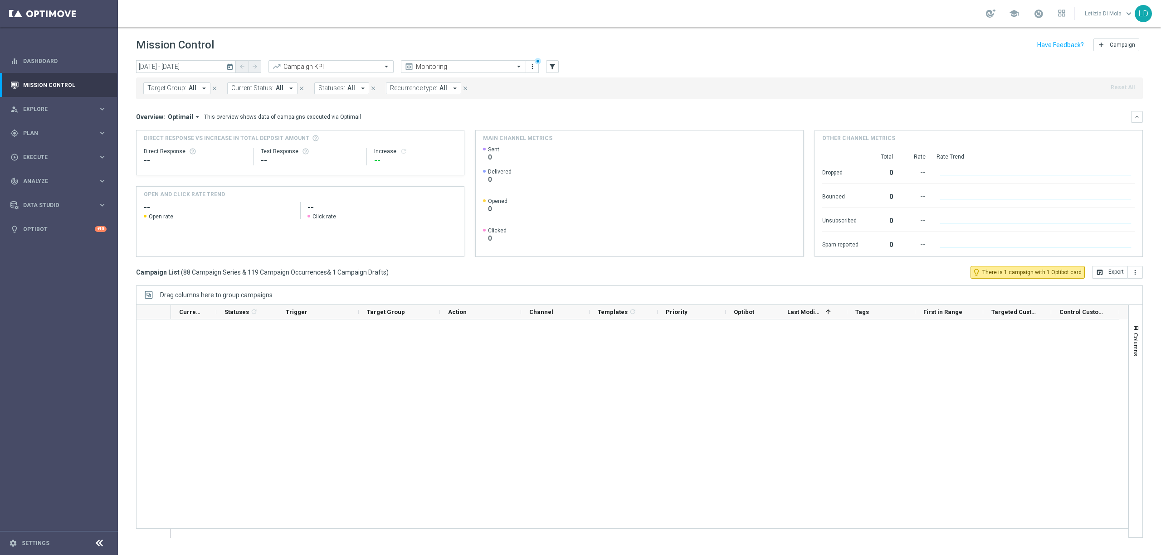
scroll to position [2072, 0]
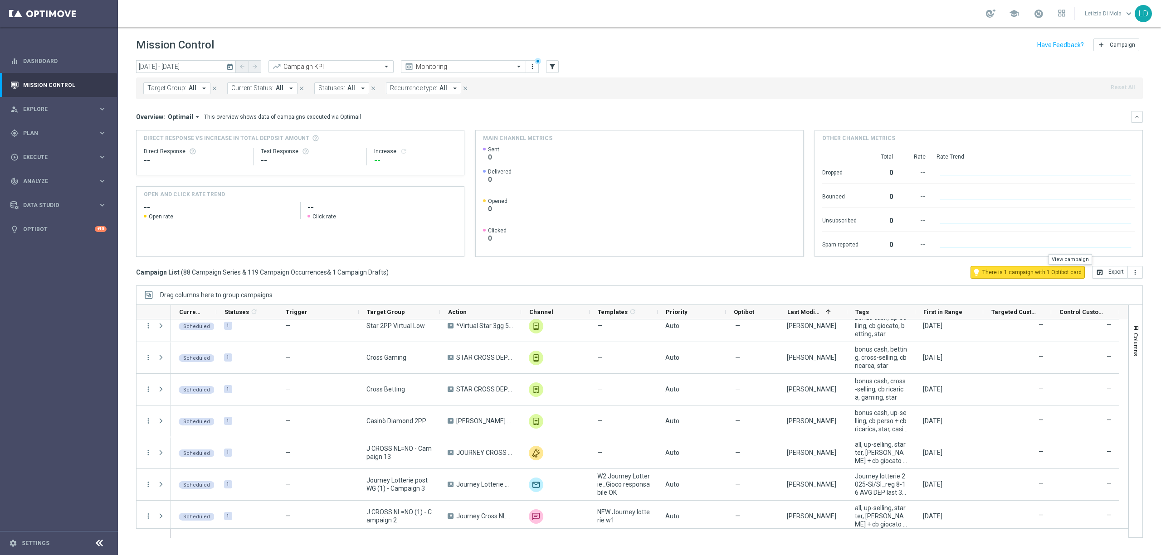
click at [1069, 274] on span "There is 1 campaign with 1 Optibot card" at bounding box center [1031, 272] width 99 height 8
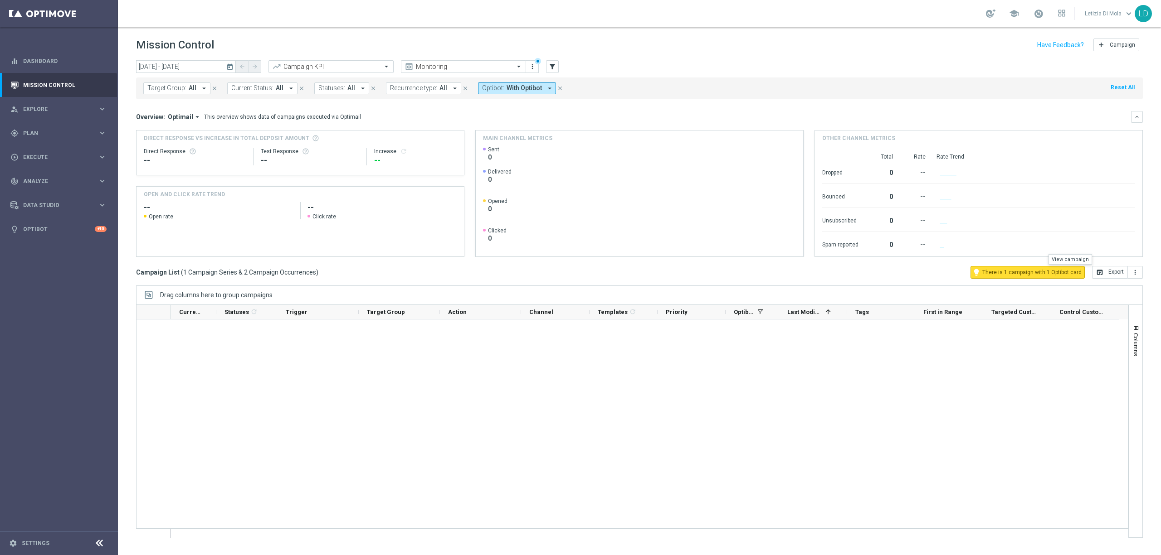
scroll to position [0, 0]
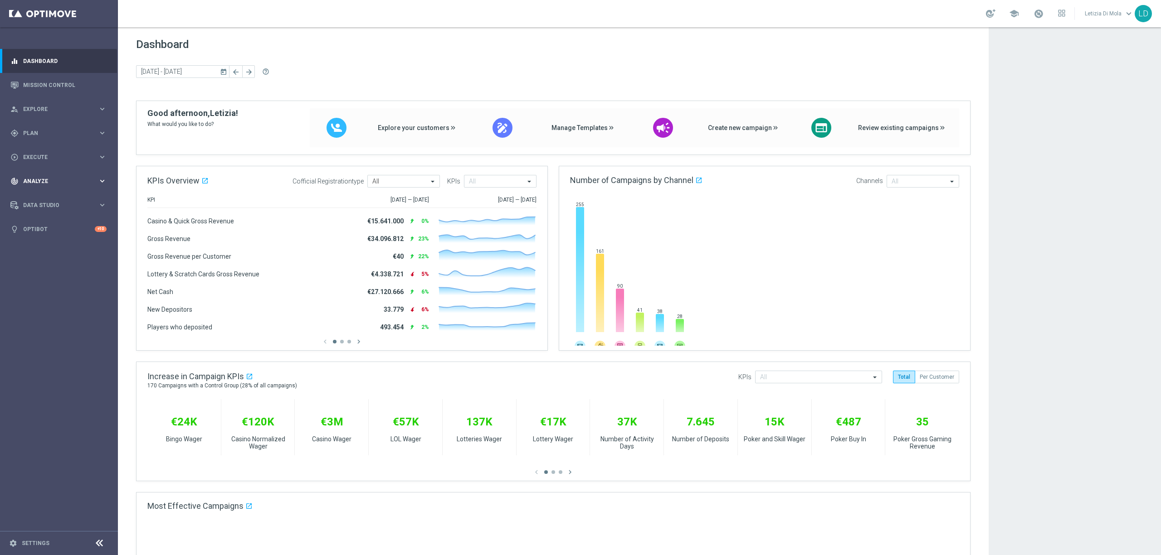
click at [37, 180] on span "Analyze" at bounding box center [60, 181] width 75 height 5
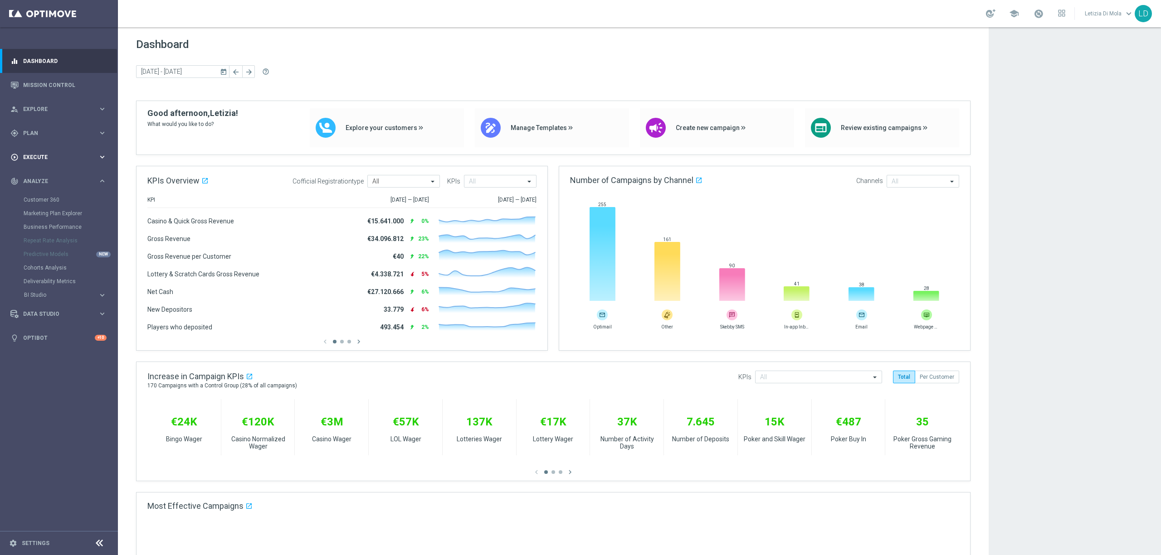
click at [42, 155] on span "Execute" at bounding box center [60, 157] width 75 height 5
click at [34, 132] on span "Plan" at bounding box center [60, 133] width 75 height 5
click at [51, 84] on link "Mission Control" at bounding box center [64, 85] width 83 height 24
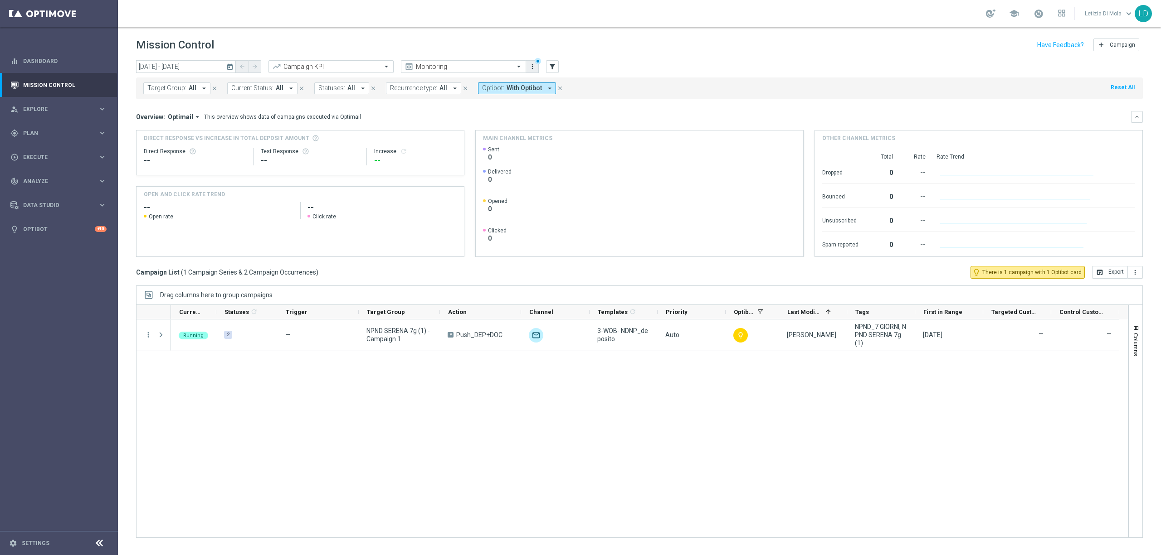
click at [526, 67] on overflow-menu "more_vert" at bounding box center [532, 67] width 12 height 12
click at [530, 67] on icon "more_vert" at bounding box center [532, 66] width 7 height 7
click at [517, 68] on span at bounding box center [519, 67] width 11 height 8
click at [476, 80] on div "Analysis" at bounding box center [463, 80] width 115 height 15
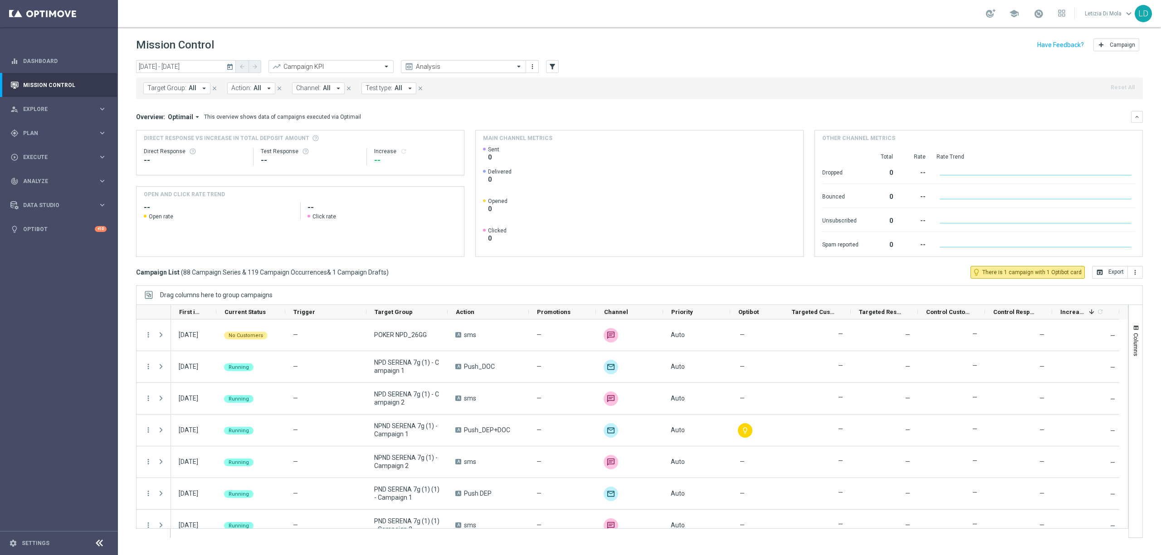
click at [521, 68] on span at bounding box center [519, 67] width 11 height 8
click at [462, 91] on div "Monitoring" at bounding box center [463, 95] width 115 height 15
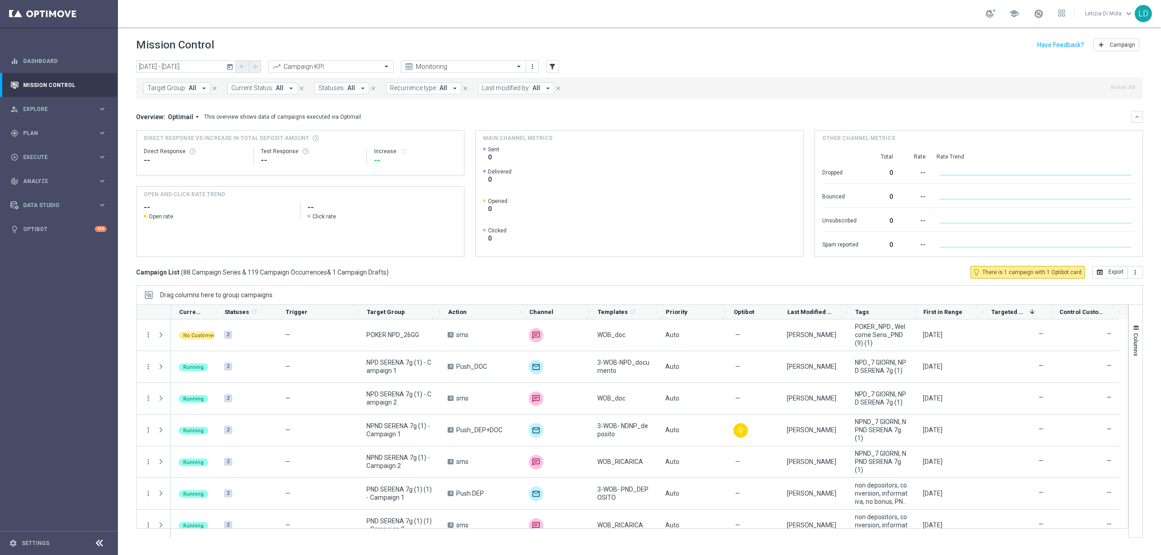
click at [453, 89] on icon "arrow_drop_down" at bounding box center [455, 88] width 8 height 8
click at [544, 89] on icon "arrow_drop_down" at bounding box center [548, 88] width 8 height 8
click at [517, 147] on label "Letizia Di Mola" at bounding box center [509, 149] width 34 height 5
type input "let"
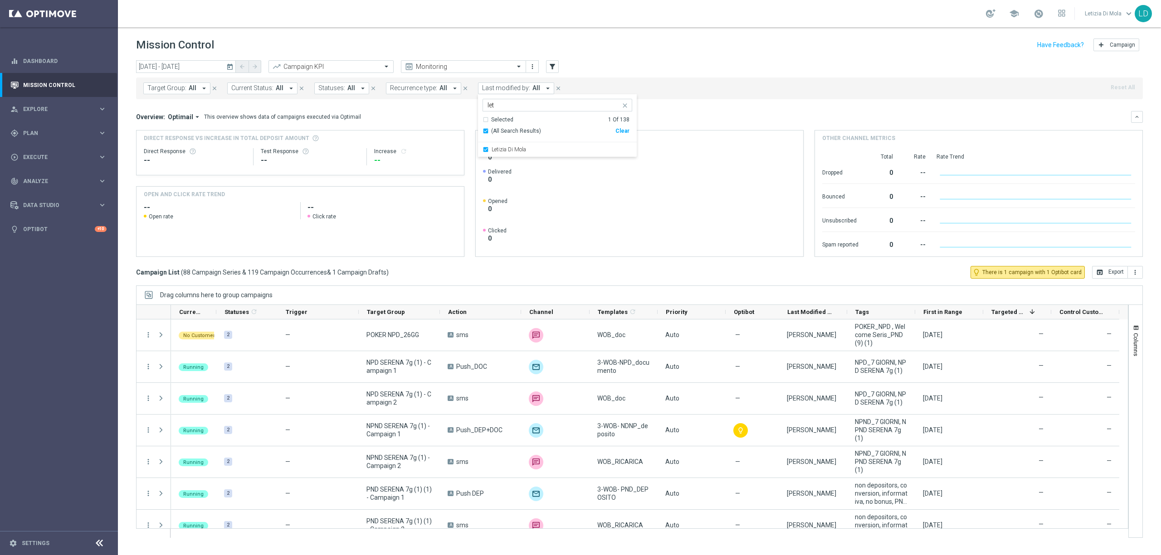
click at [818, 52] on div "Mission Control add Campaign" at bounding box center [639, 45] width 1007 height 18
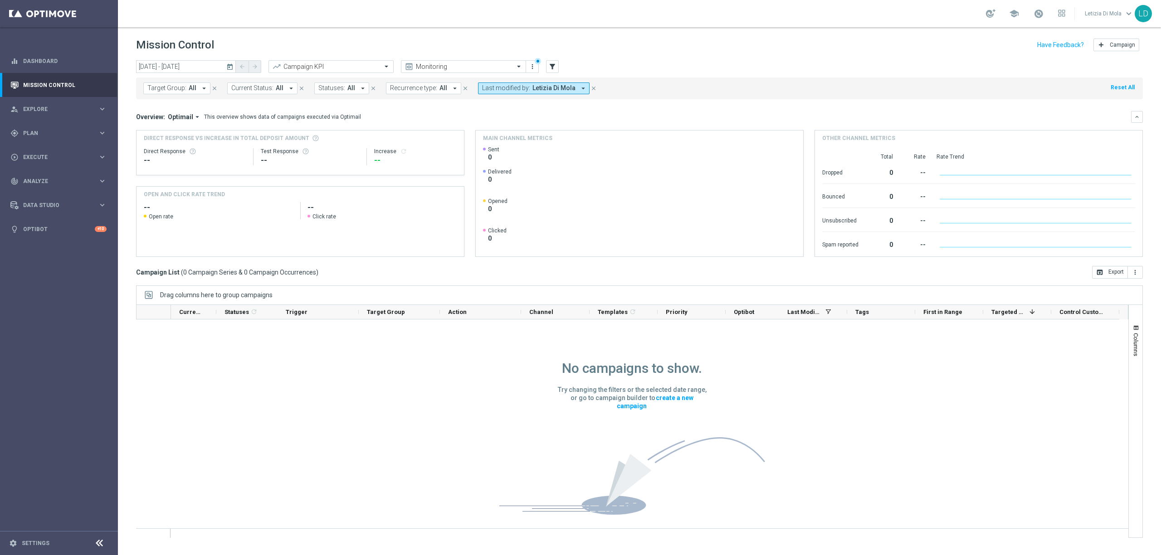
click at [230, 66] on icon "today" at bounding box center [230, 67] width 8 height 8
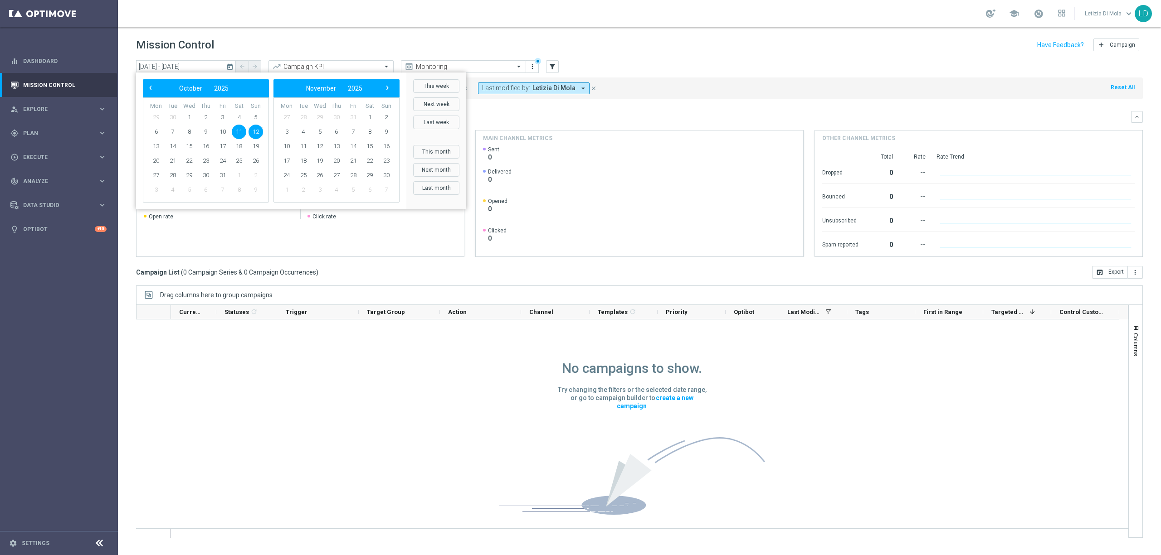
click at [252, 131] on span "12" at bounding box center [255, 132] width 15 height 15
click at [240, 131] on span "11" at bounding box center [239, 132] width 15 height 15
click at [256, 132] on span "12" at bounding box center [255, 132] width 15 height 15
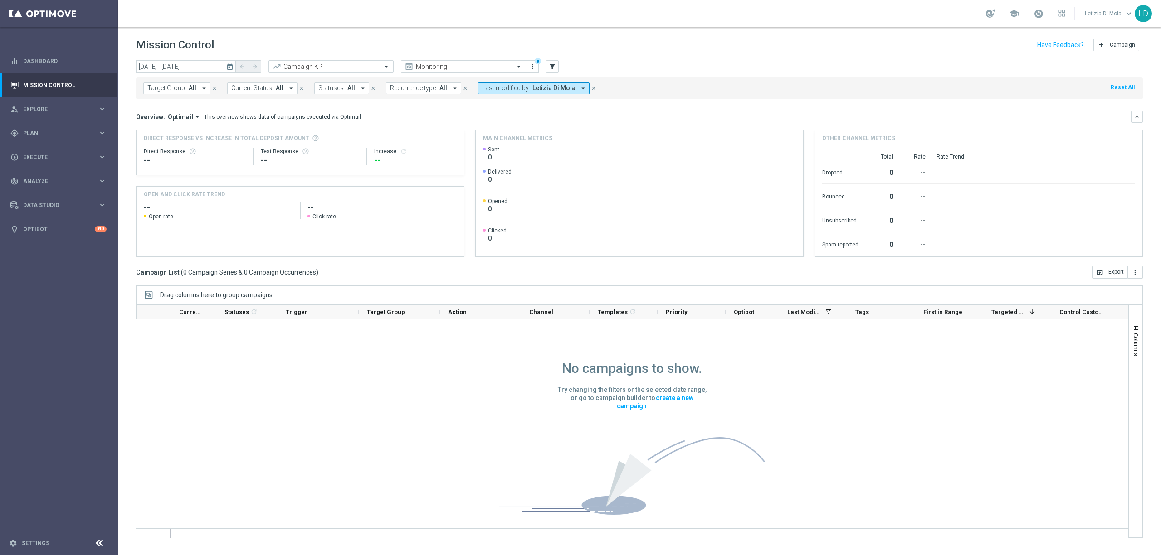
click at [229, 66] on icon "today" at bounding box center [230, 67] width 8 height 8
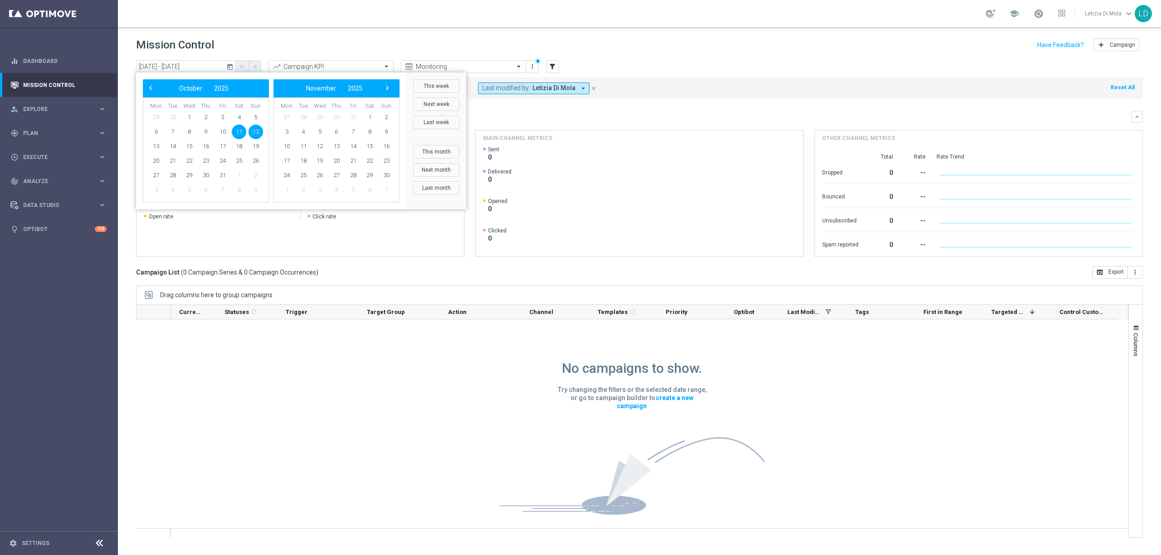
click at [236, 131] on span "11" at bounding box center [239, 132] width 15 height 15
click at [659, 48] on div "Mission Control add Campaign" at bounding box center [639, 45] width 1007 height 18
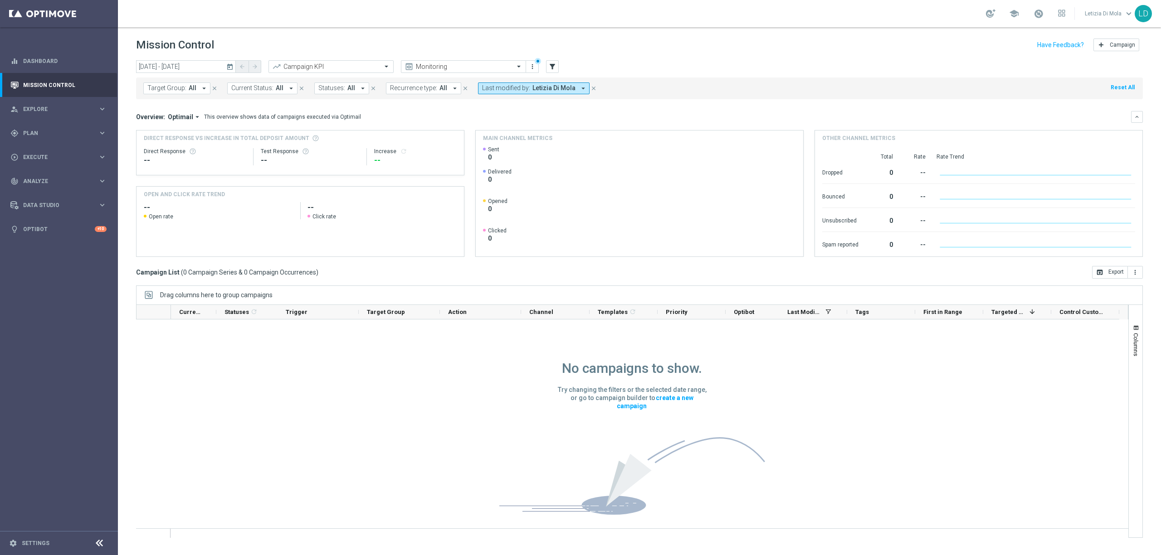
click at [581, 87] on icon "arrow_drop_down" at bounding box center [583, 88] width 8 height 8
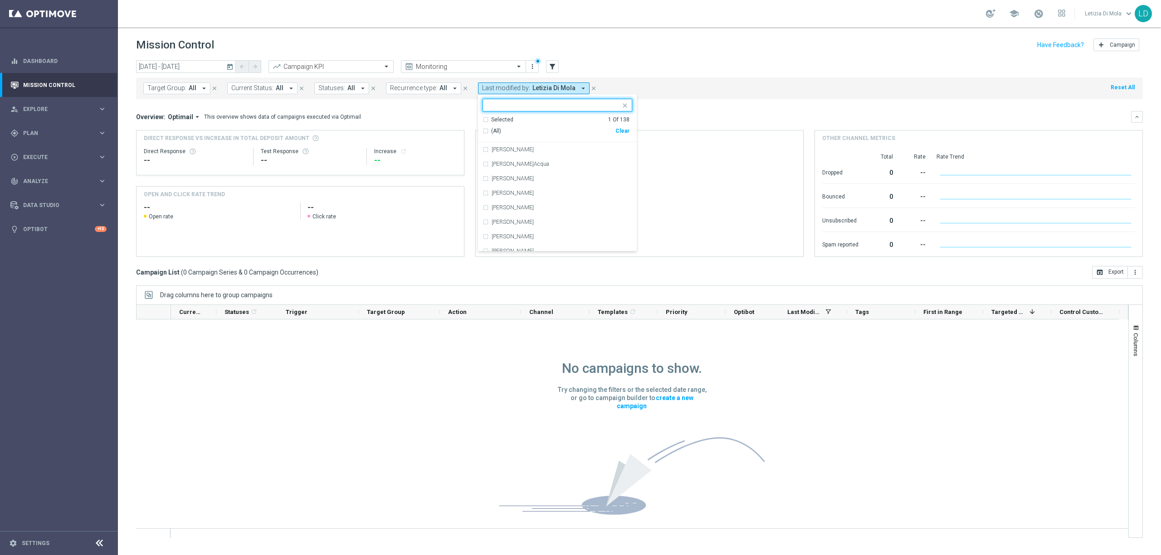
click at [543, 102] on input "text" at bounding box center [553, 106] width 133 height 8
click at [535, 151] on div "Letizia Di Mola" at bounding box center [562, 149] width 141 height 5
type input "leti"
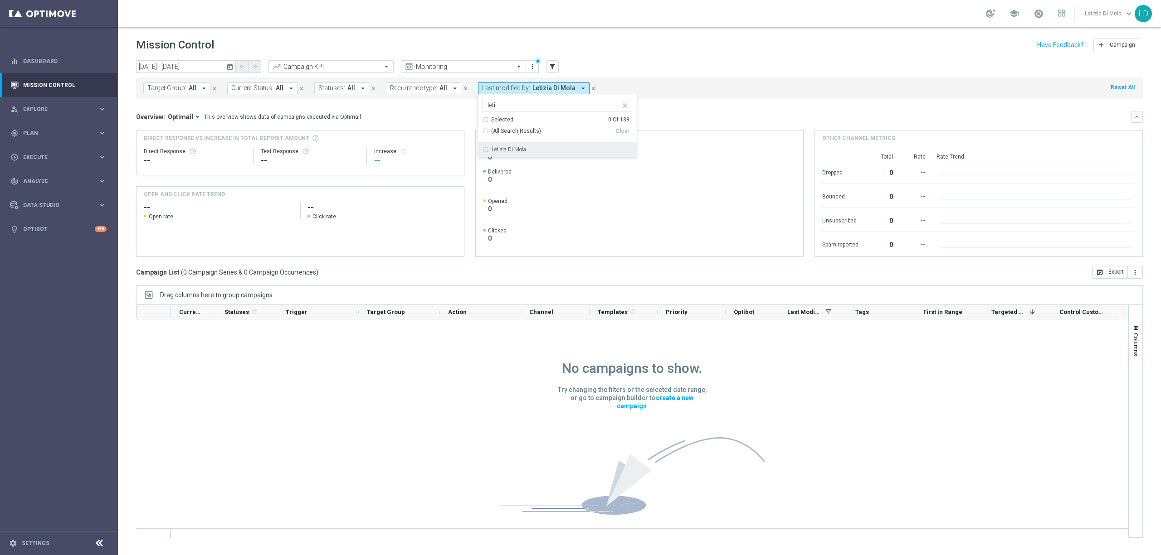
click at [781, 86] on div "Target Group: All arrow_drop_down close Current Status: All arrow_drop_down clo…" at bounding box center [639, 89] width 1007 height 22
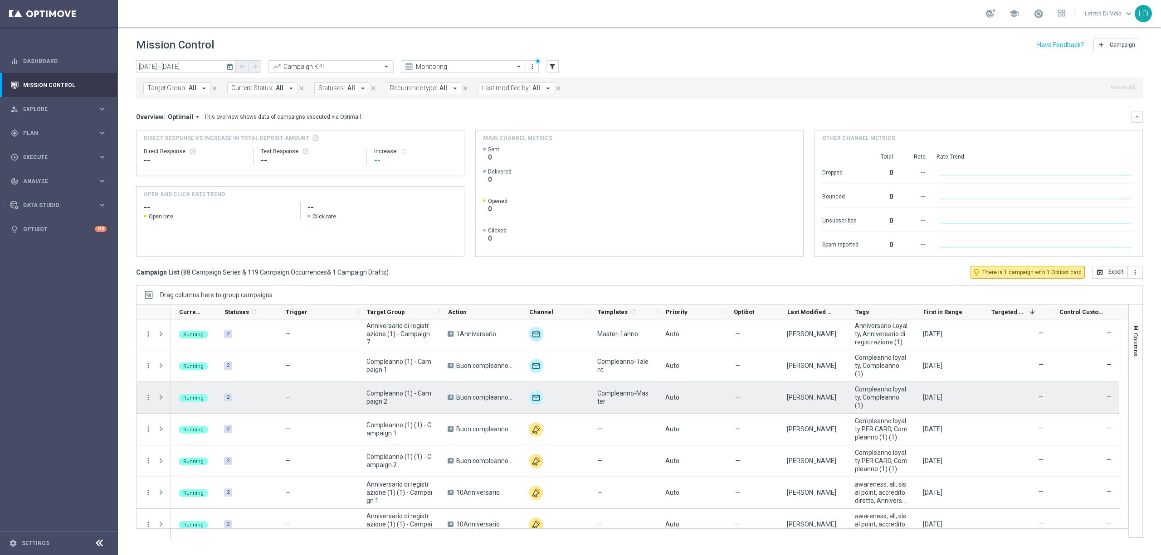
scroll to position [483, 0]
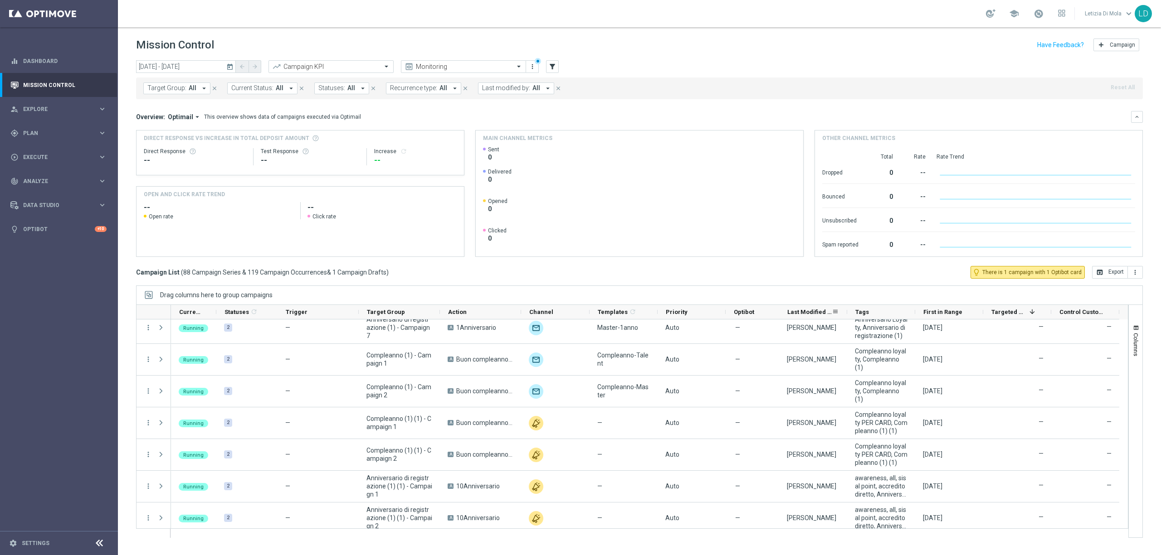
click at [829, 314] on span "Last Modified By" at bounding box center [809, 312] width 44 height 7
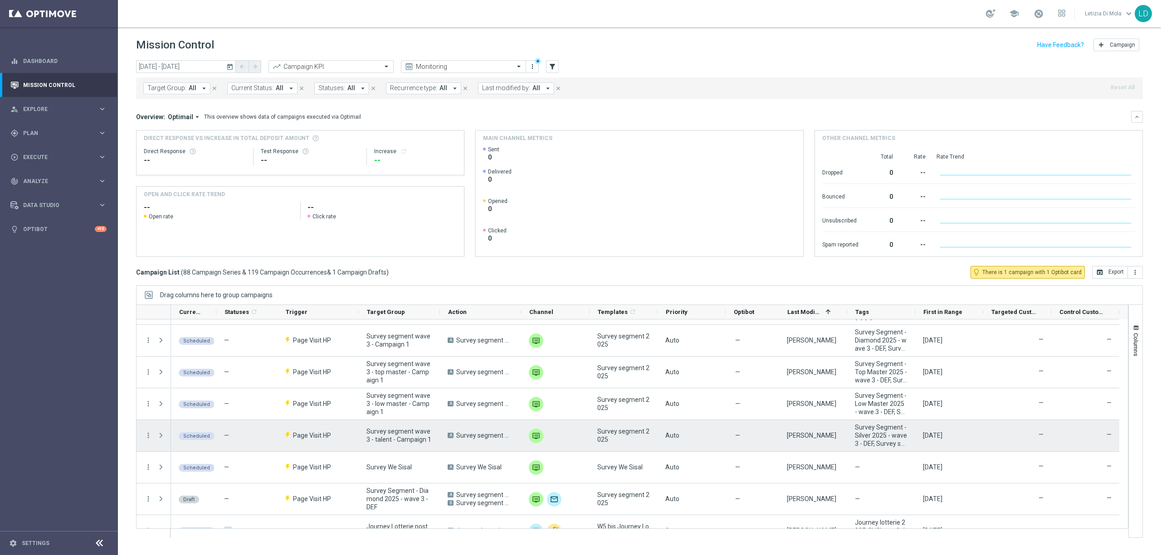
scroll to position [719, 0]
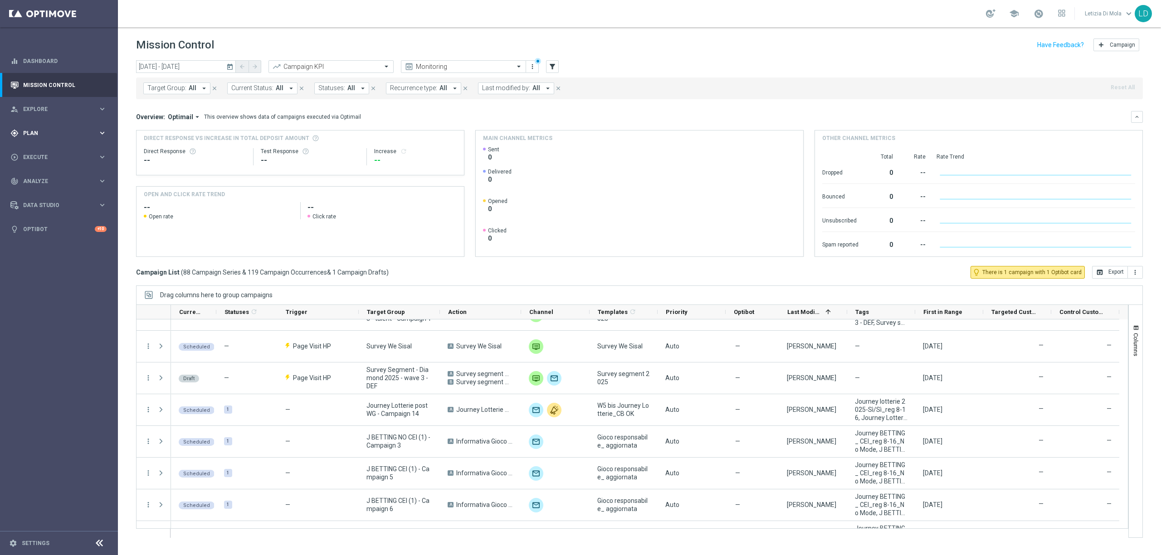
click at [32, 135] on span "Plan" at bounding box center [60, 133] width 75 height 5
click at [37, 223] on span "Execute" at bounding box center [60, 225] width 75 height 5
click at [41, 176] on link "Campaign Builder" at bounding box center [59, 175] width 71 height 7
